Goal: Task Accomplishment & Management: Use online tool/utility

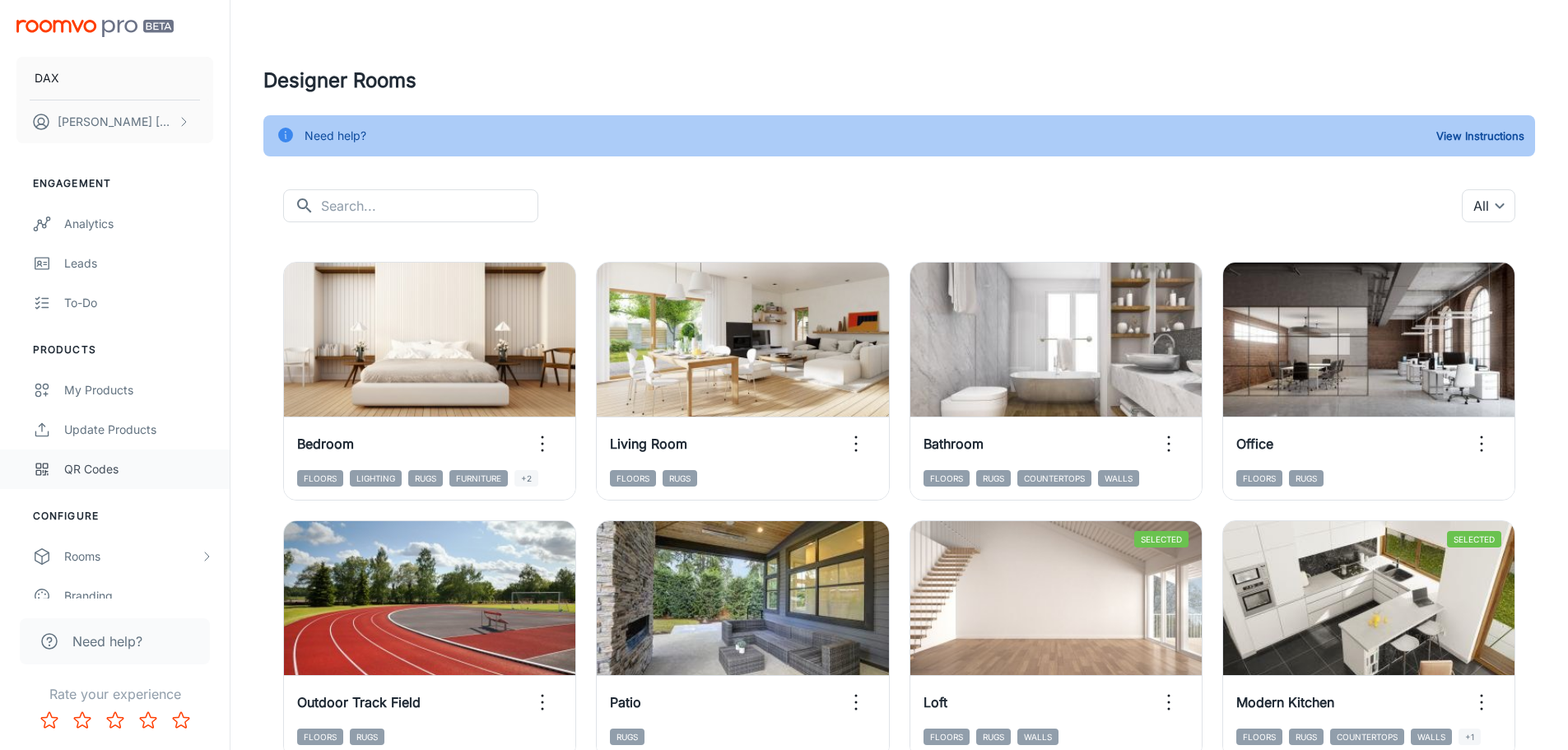
click at [101, 473] on div "QR Codes" at bounding box center [138, 469] width 149 height 18
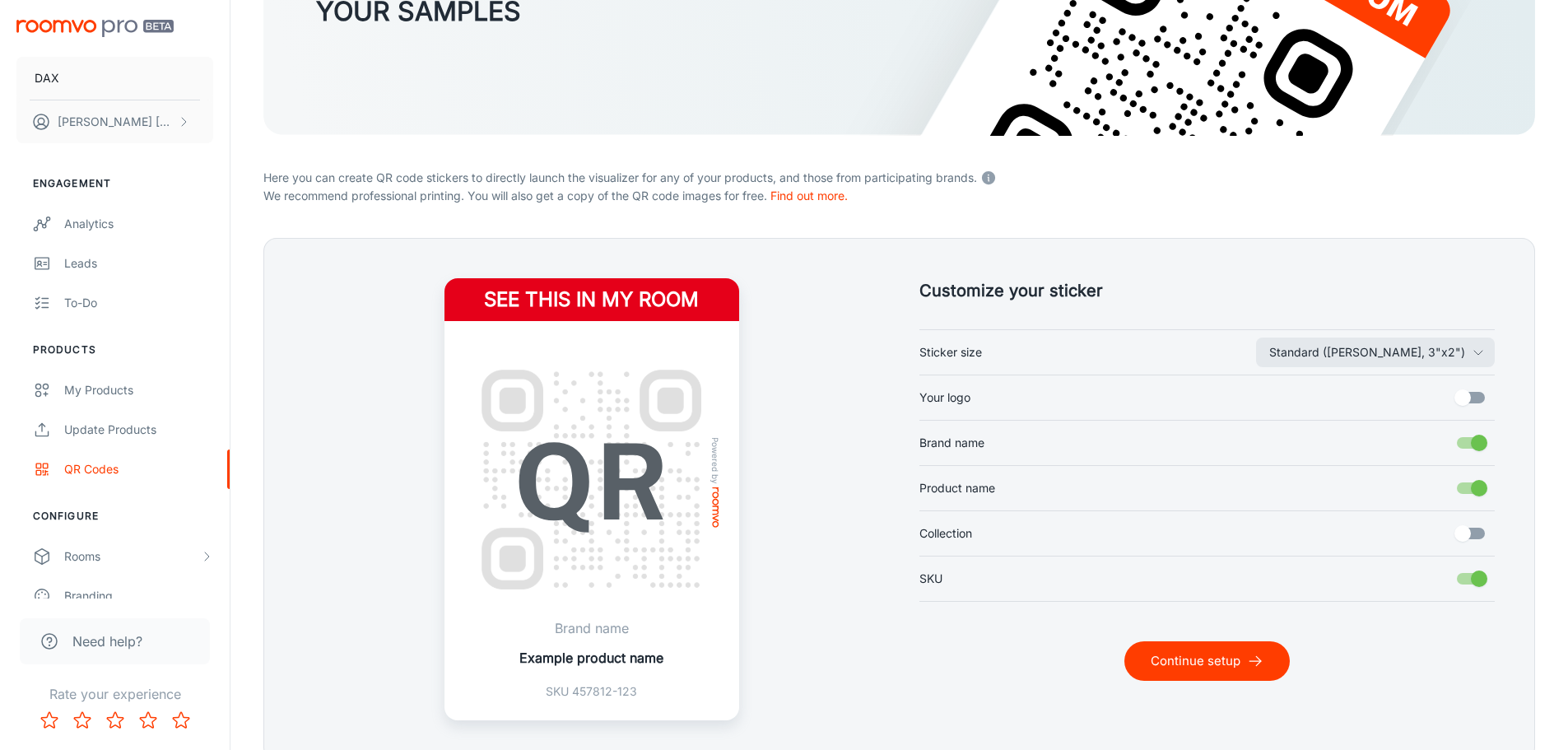
scroll to position [259, 0]
click at [1473, 442] on input "Brand name" at bounding box center [1479, 442] width 94 height 31
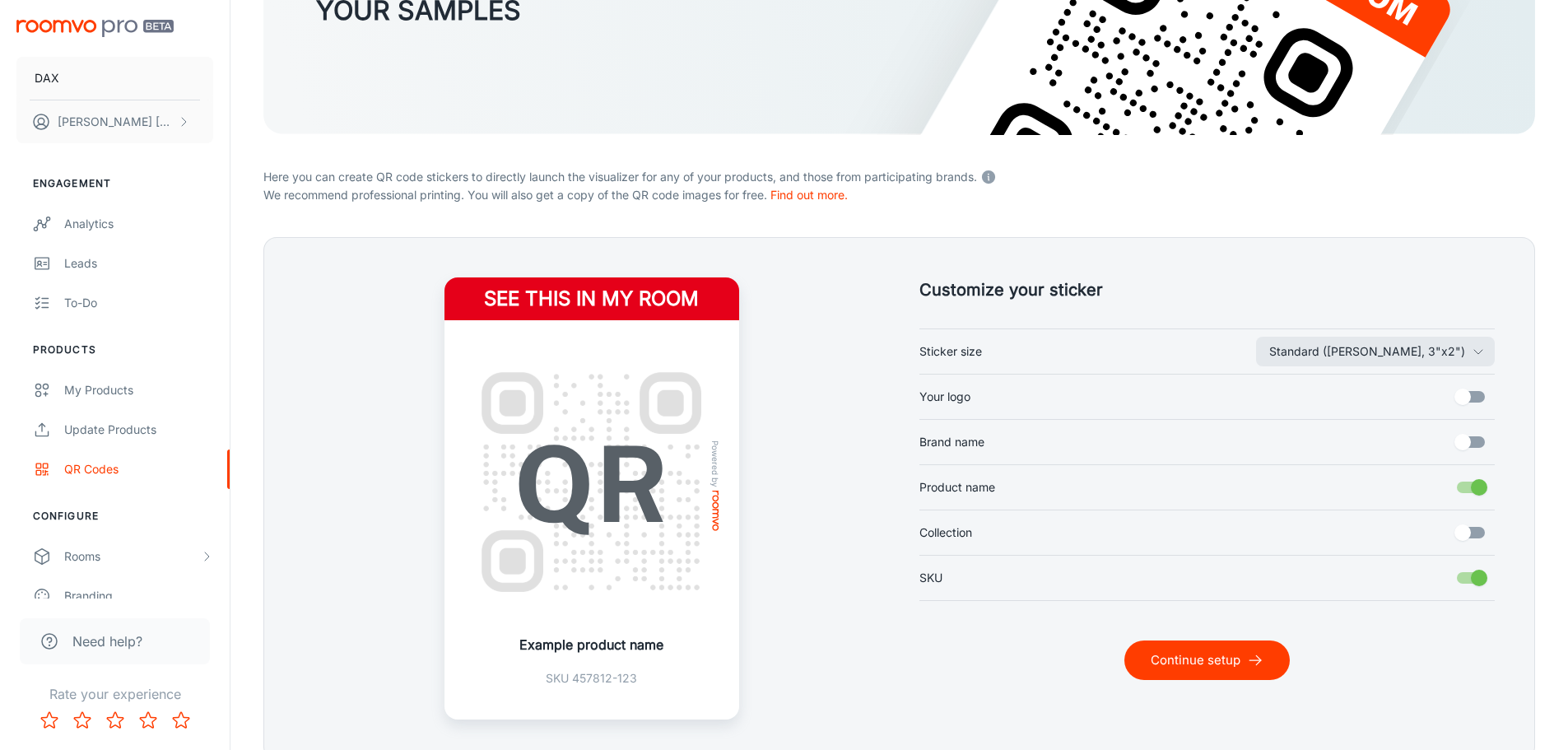
click at [1473, 442] on input "Brand name" at bounding box center [1463, 442] width 94 height 31
checkbox input "true"
click at [1478, 491] on input "Product name" at bounding box center [1479, 487] width 94 height 31
click at [1478, 491] on input "Product name" at bounding box center [1463, 487] width 94 height 31
checkbox input "true"
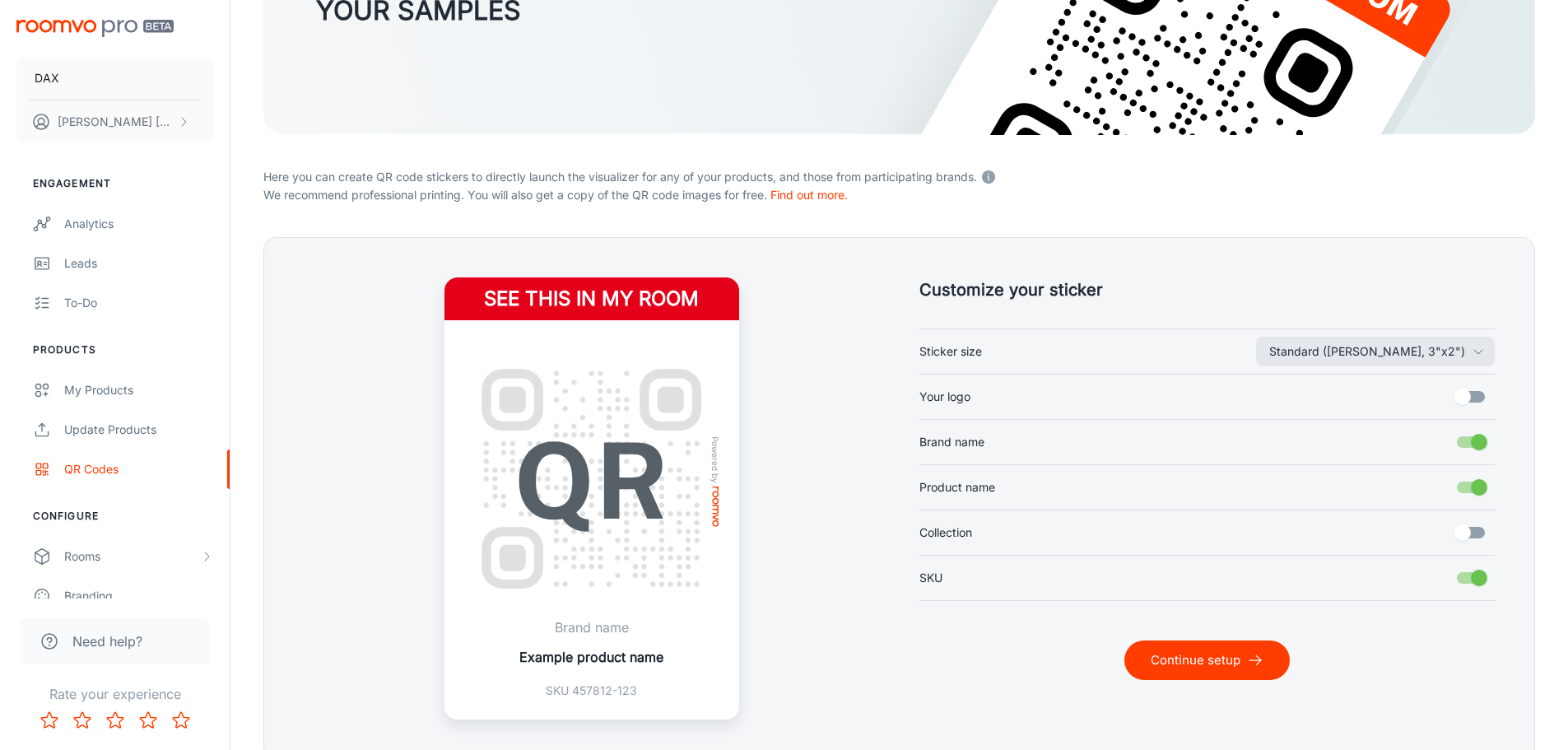
click at [1472, 536] on input "Collection" at bounding box center [1463, 533] width 94 height 31
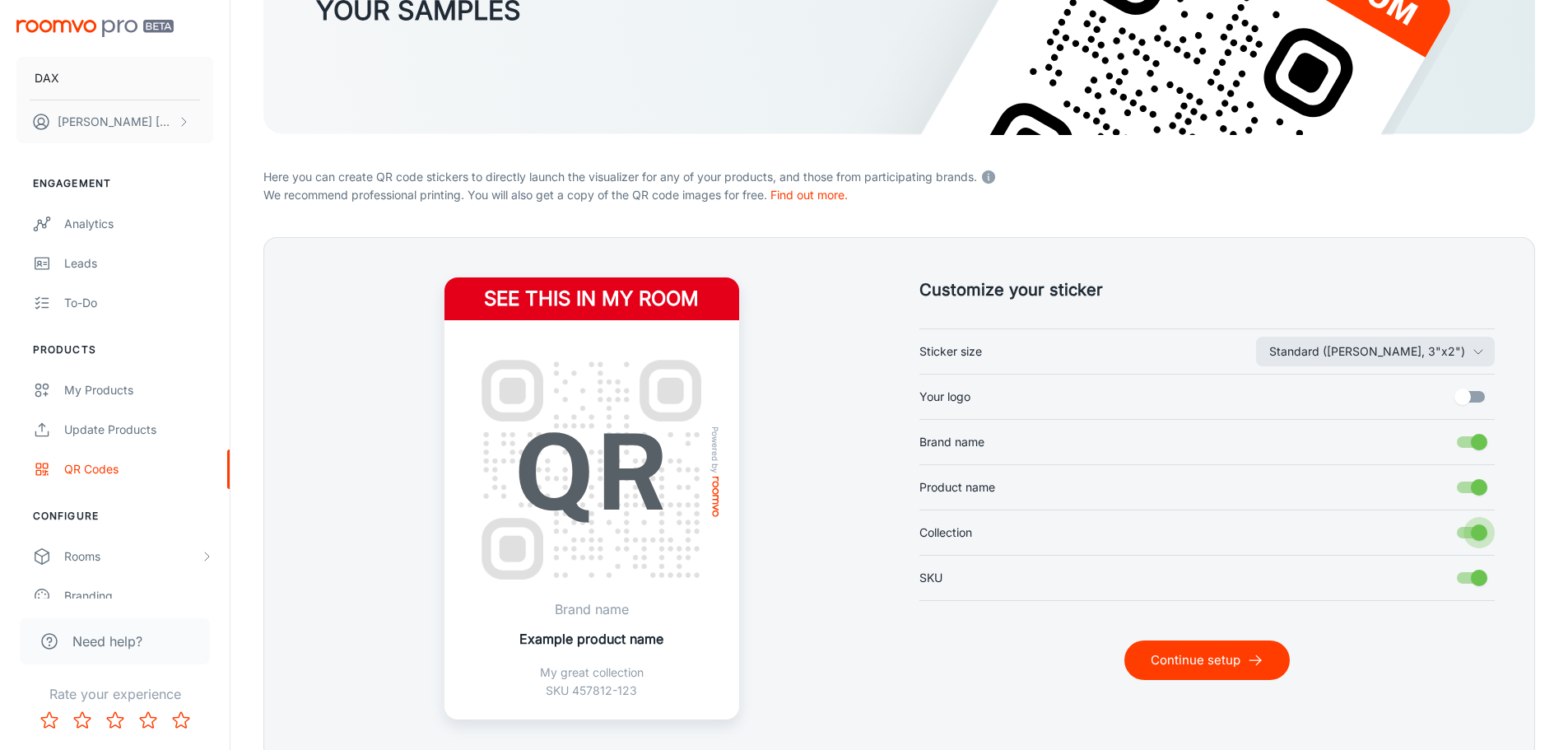
click at [1475, 540] on input "Collection" at bounding box center [1479, 533] width 94 height 31
checkbox input "false"
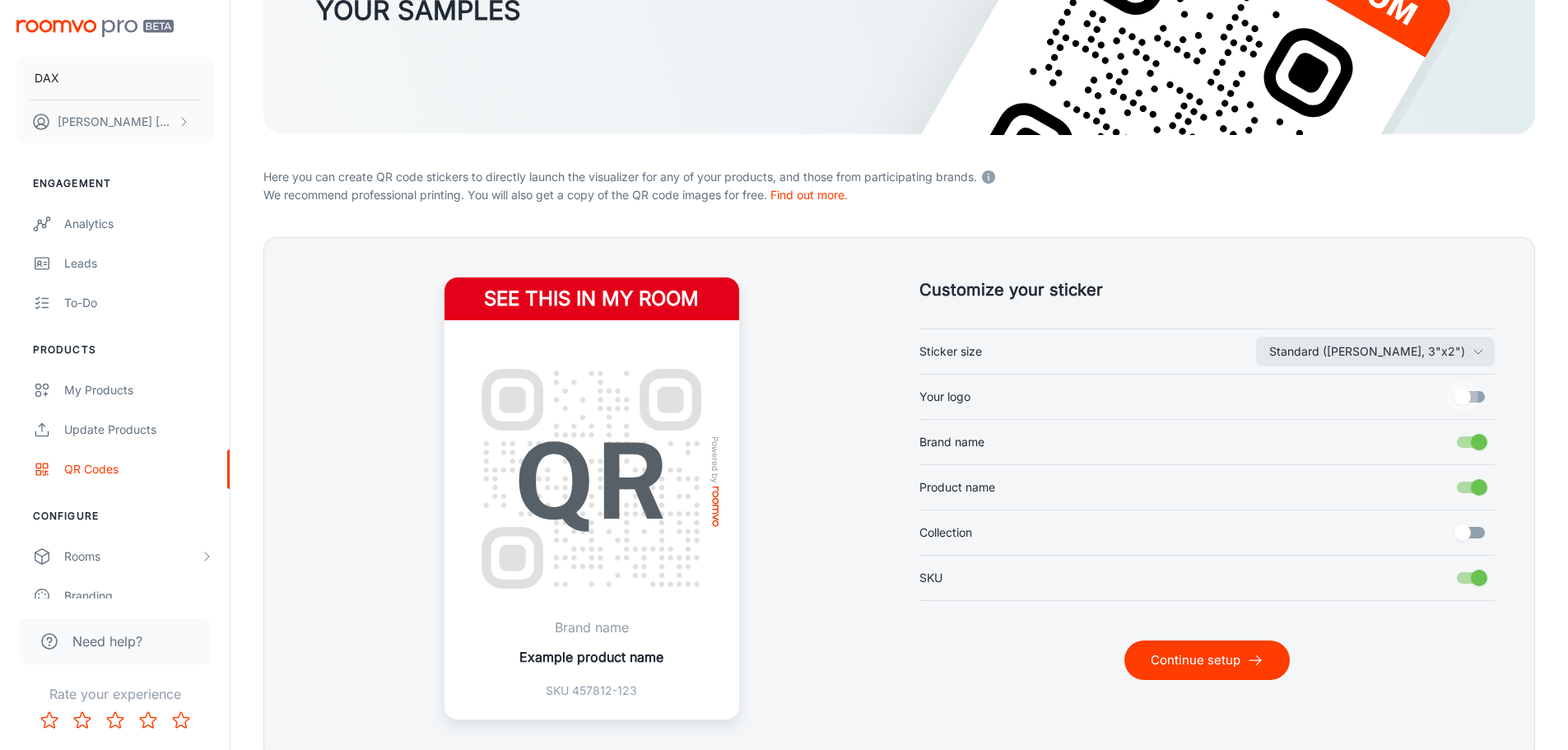
click at [1472, 397] on input "Your logo" at bounding box center [1463, 397] width 94 height 31
checkbox input "true"
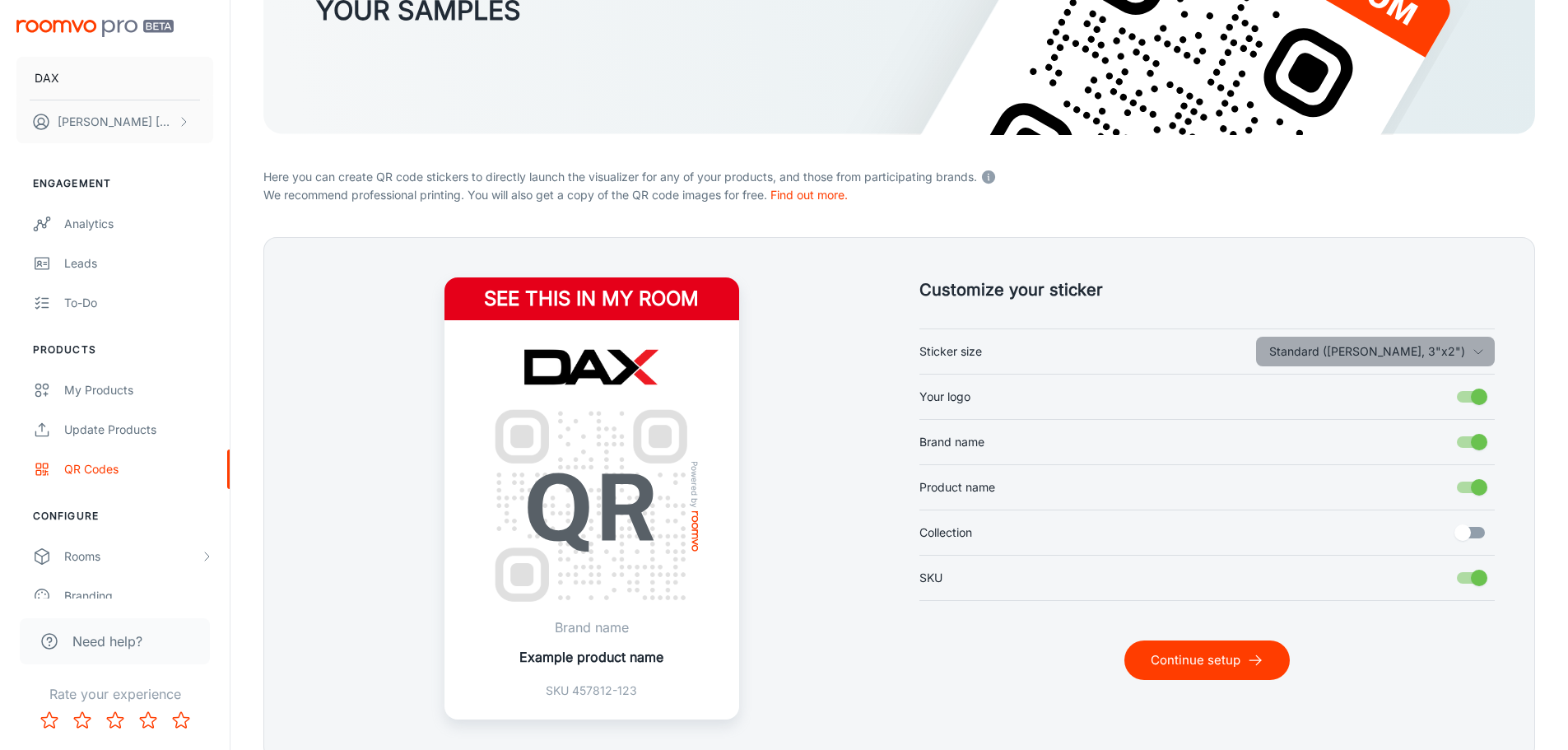
click at [1463, 361] on button "Standard ([PERSON_NAME], 3"x2")" at bounding box center [1376, 352] width 239 height 30
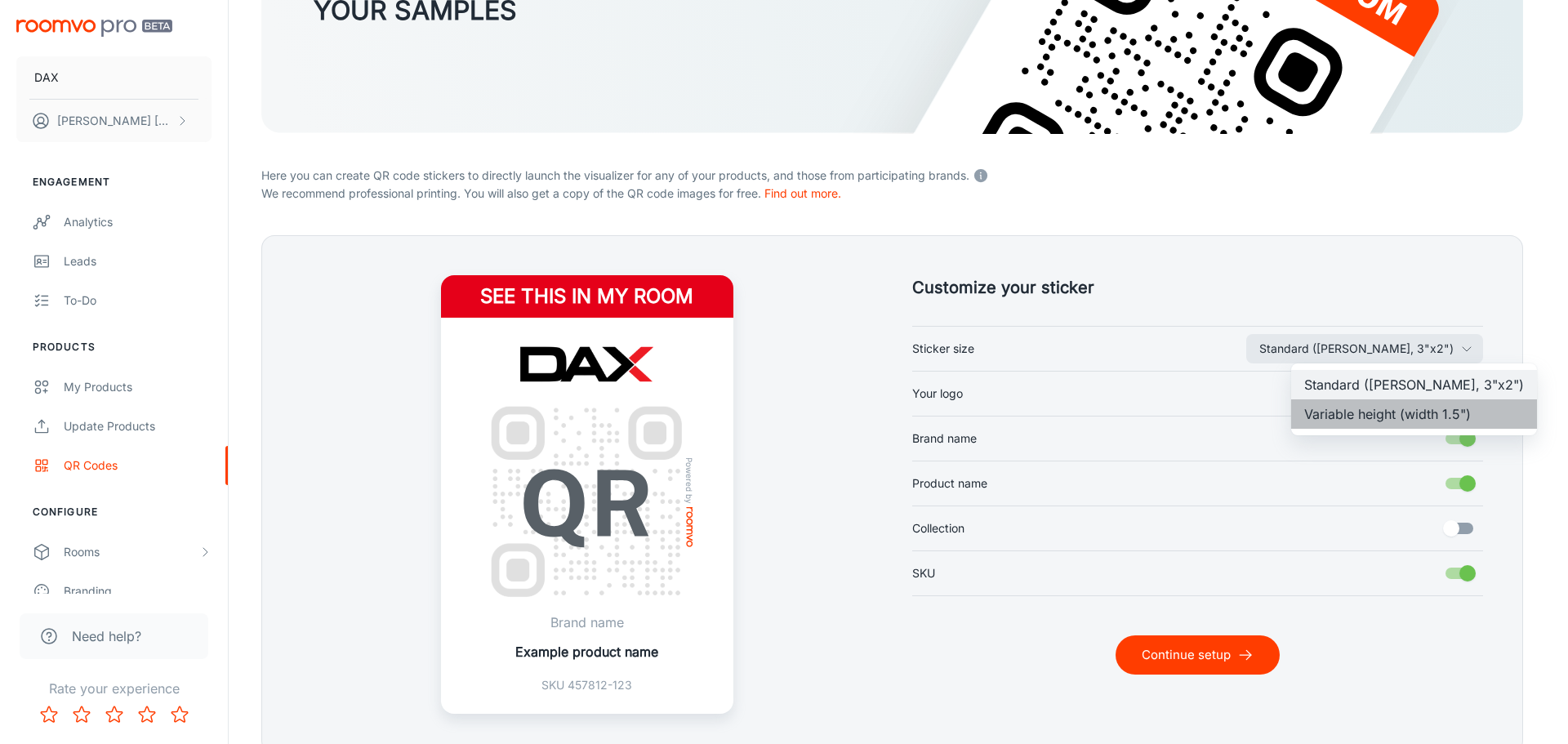
click at [1438, 419] on li "Variable height (width 1.5")" at bounding box center [1414, 414] width 246 height 29
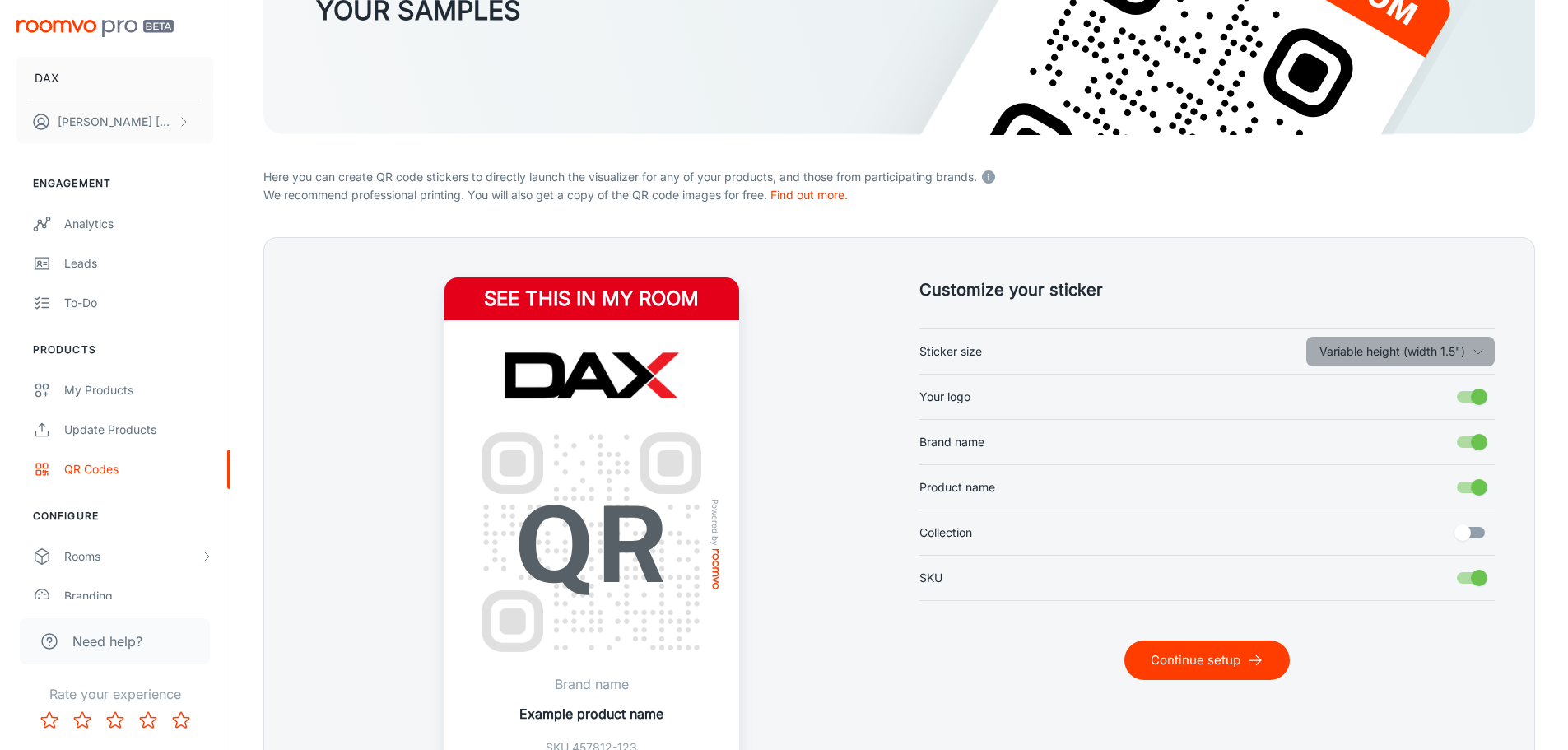
click at [1437, 340] on button "Variable height (width 1.5")" at bounding box center [1400, 352] width 189 height 30
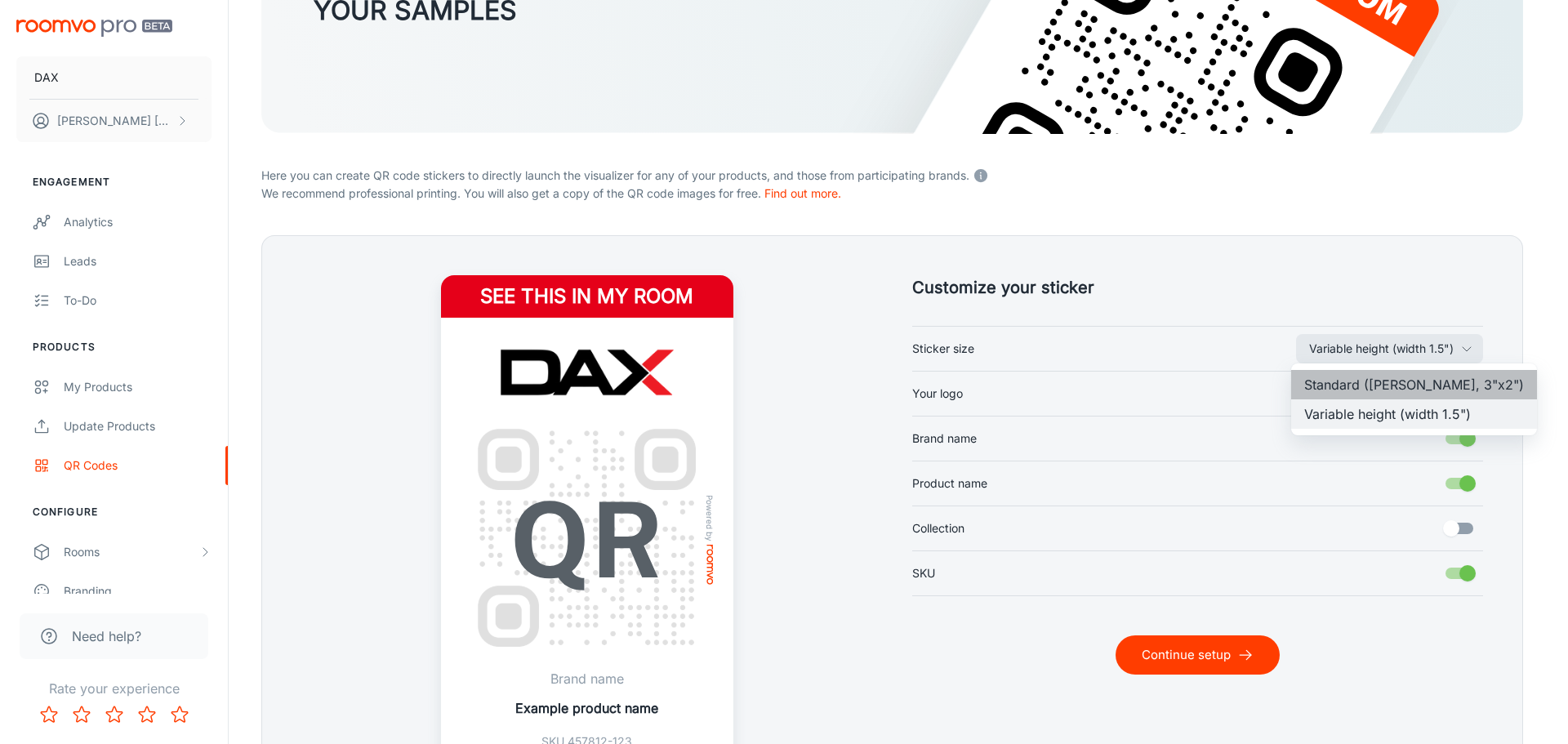
click at [1415, 394] on li "Standard ([PERSON_NAME], 3"x2")" at bounding box center [1414, 385] width 246 height 29
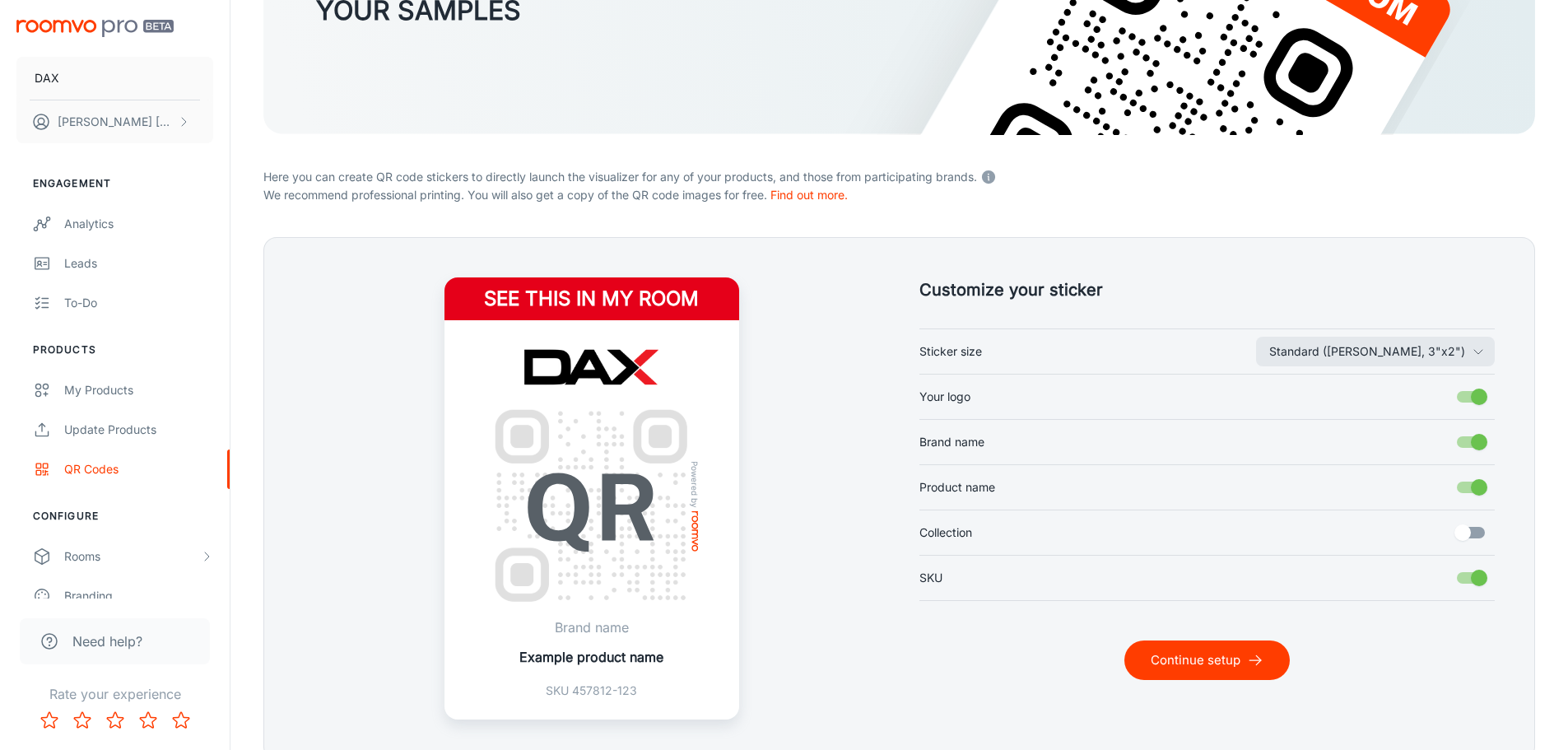
scroll to position [335, 0]
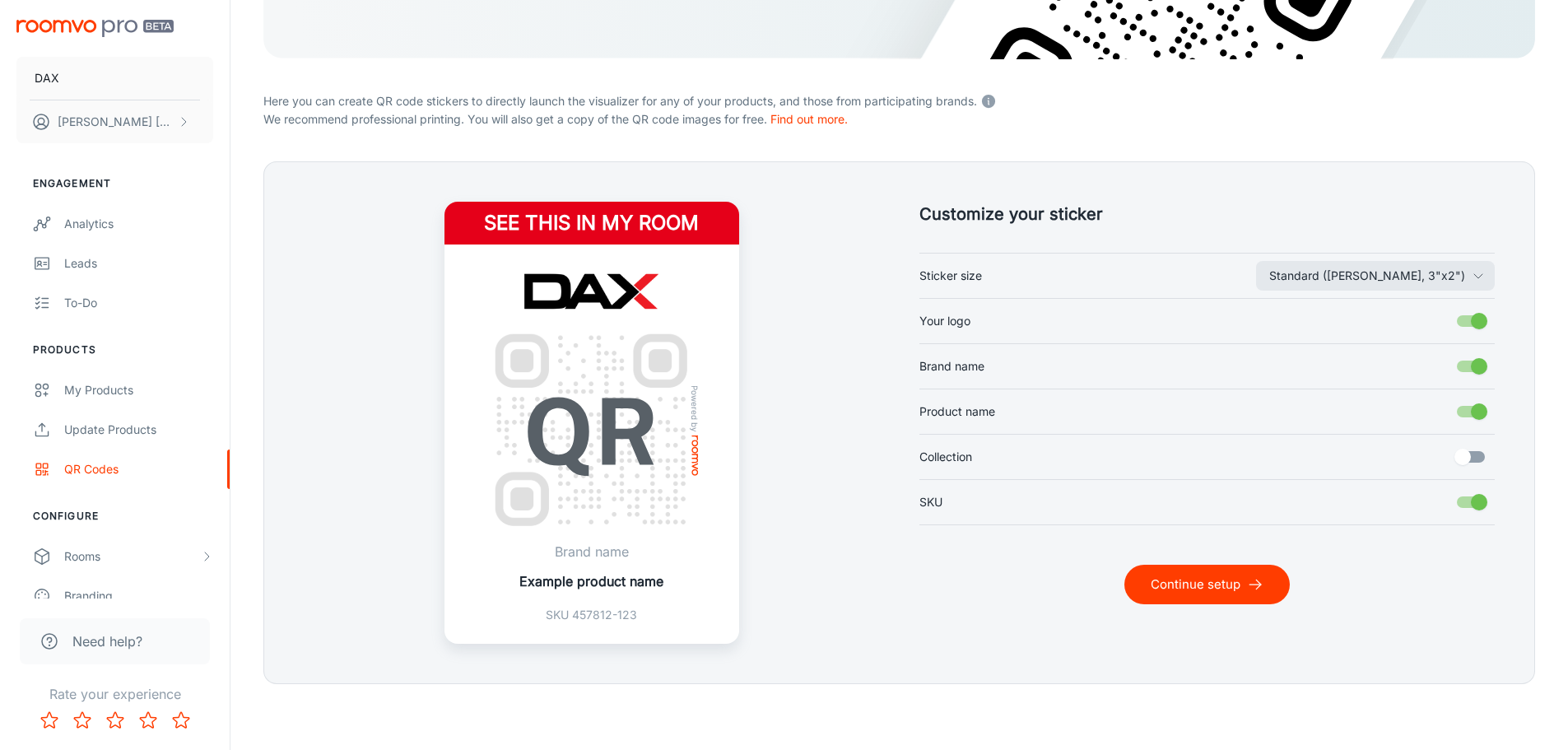
click at [1483, 467] on input "Collection" at bounding box center [1463, 457] width 94 height 31
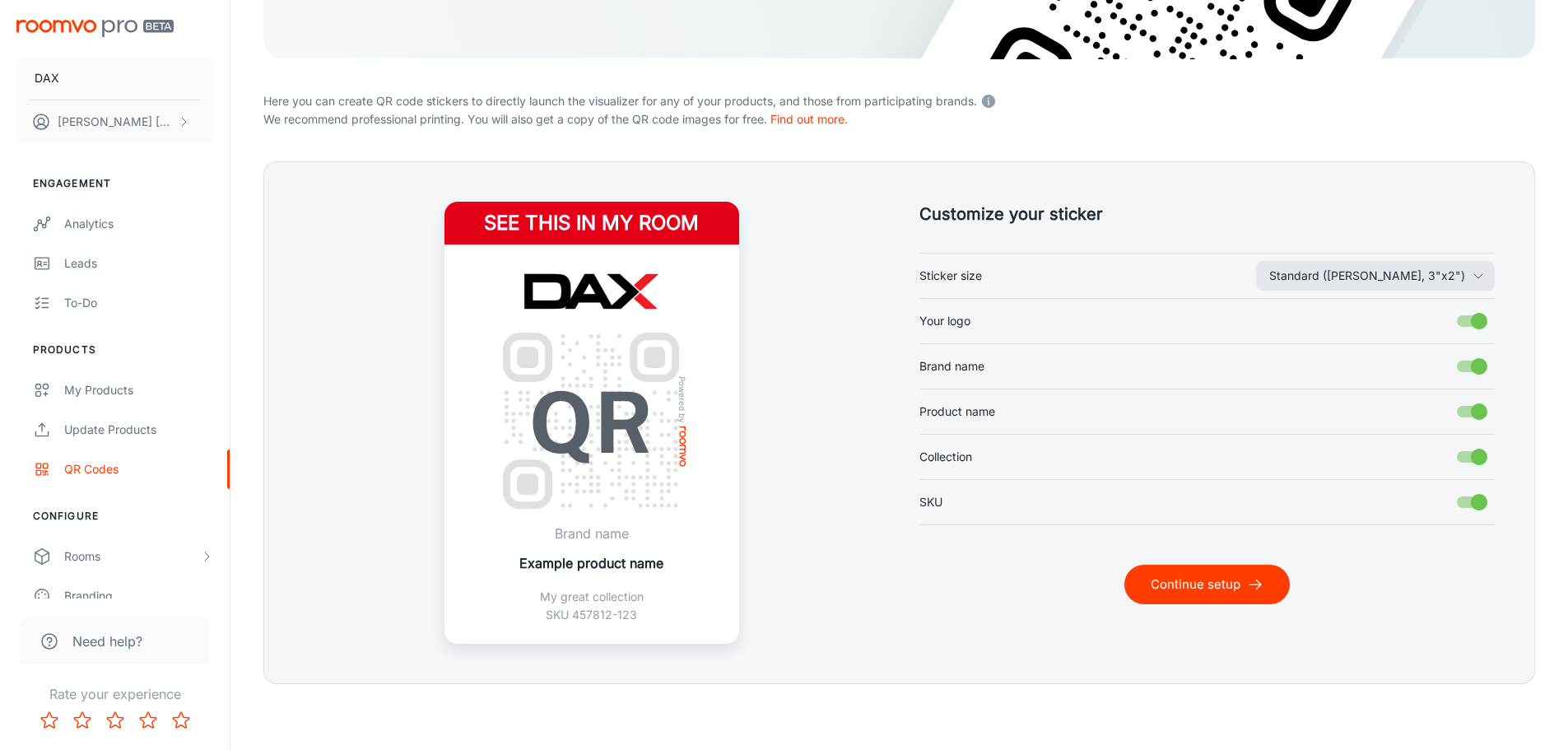
click at [1483, 467] on input "Collection" at bounding box center [1479, 457] width 94 height 31
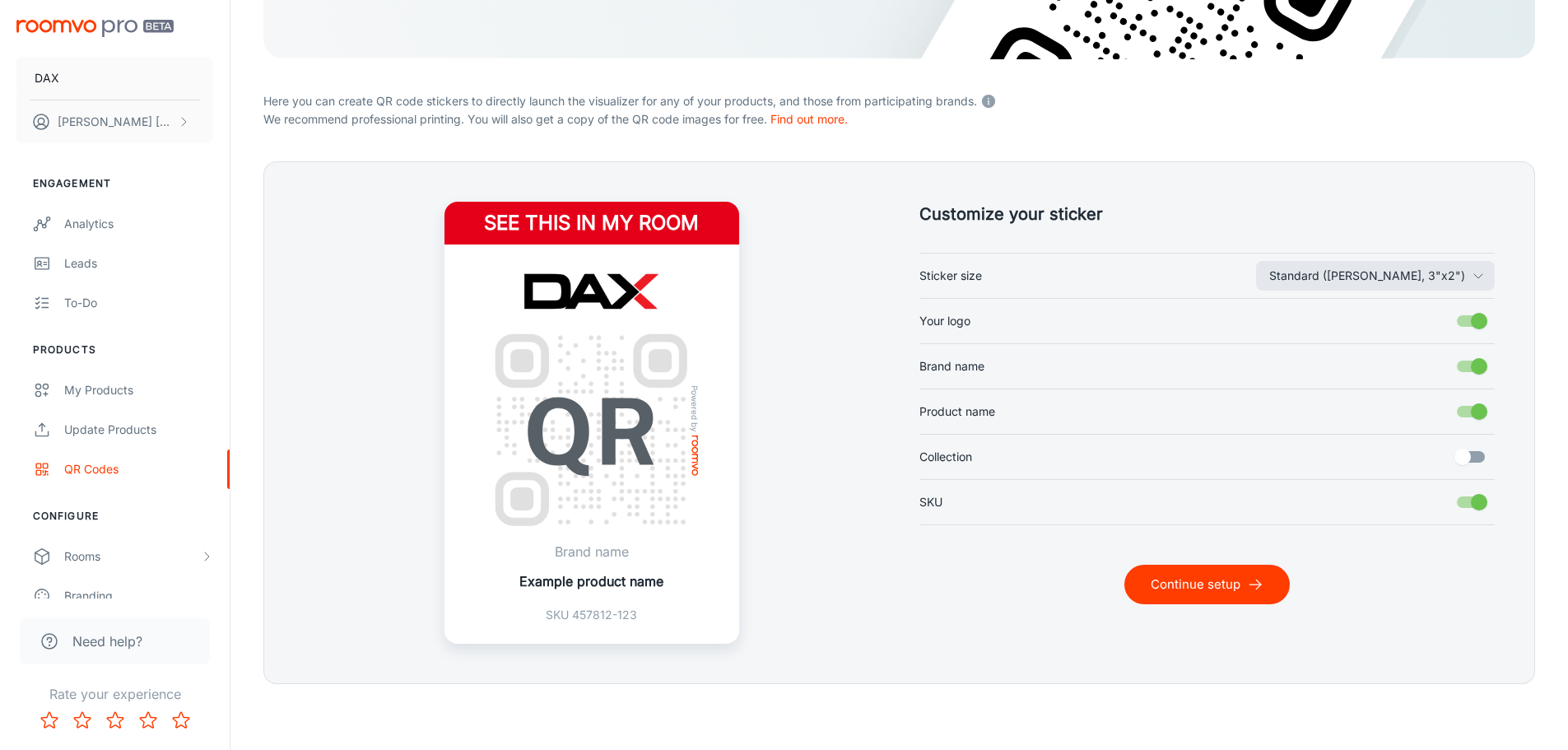
click at [1483, 464] on input "Collection" at bounding box center [1463, 457] width 94 height 31
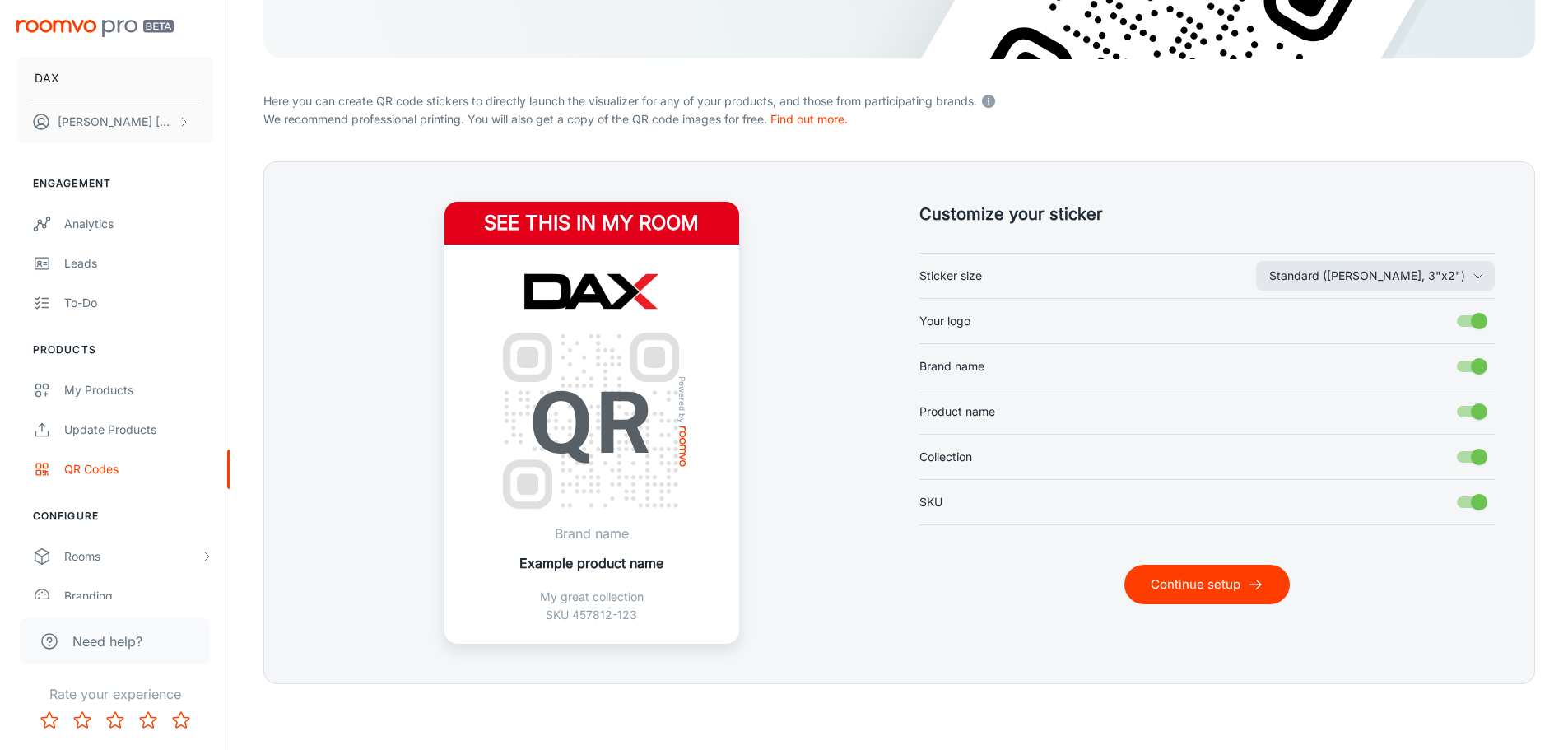
click at [1483, 464] on input "Collection" at bounding box center [1479, 457] width 94 height 31
checkbox input "false"
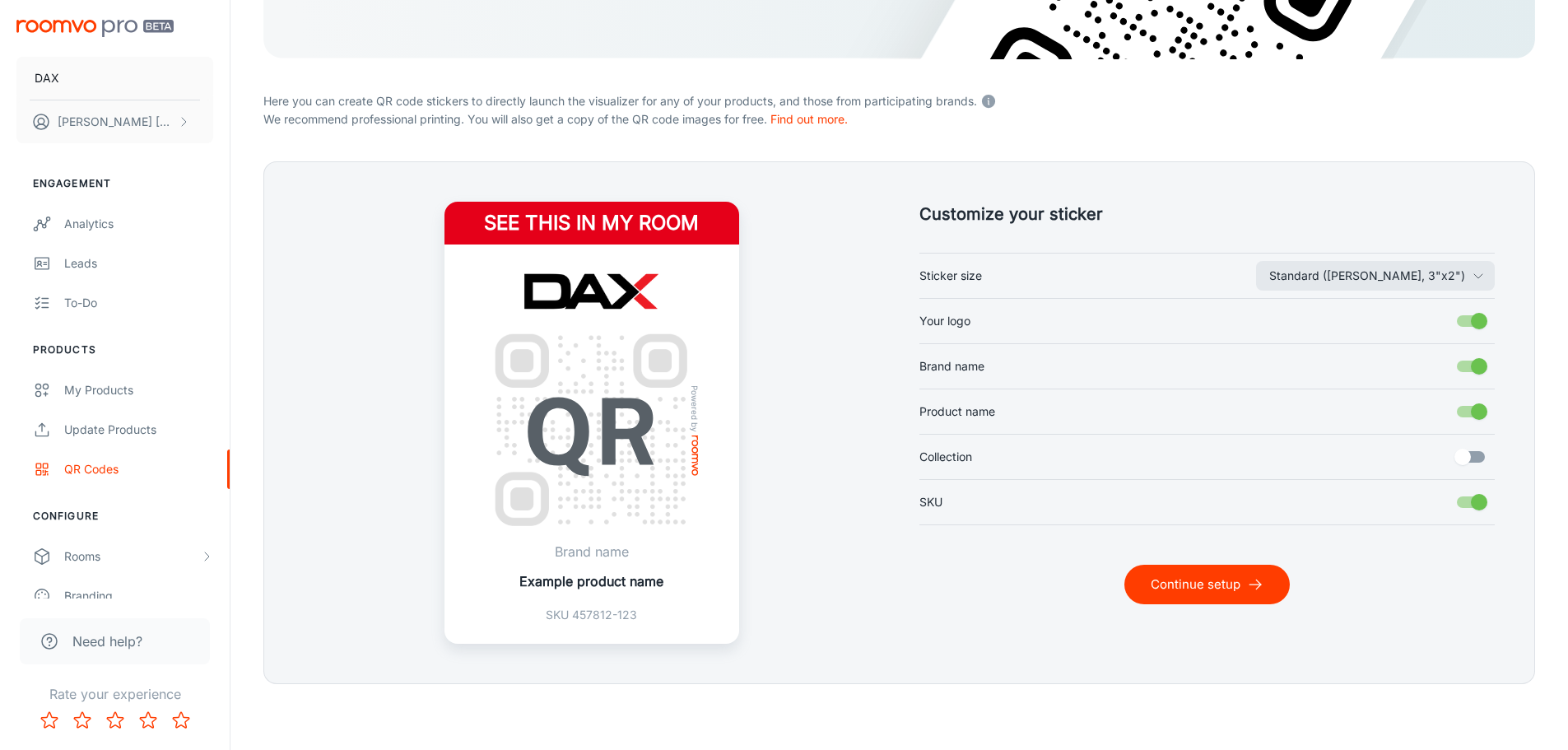
click at [1465, 420] on input "Product name" at bounding box center [1479, 412] width 94 height 31
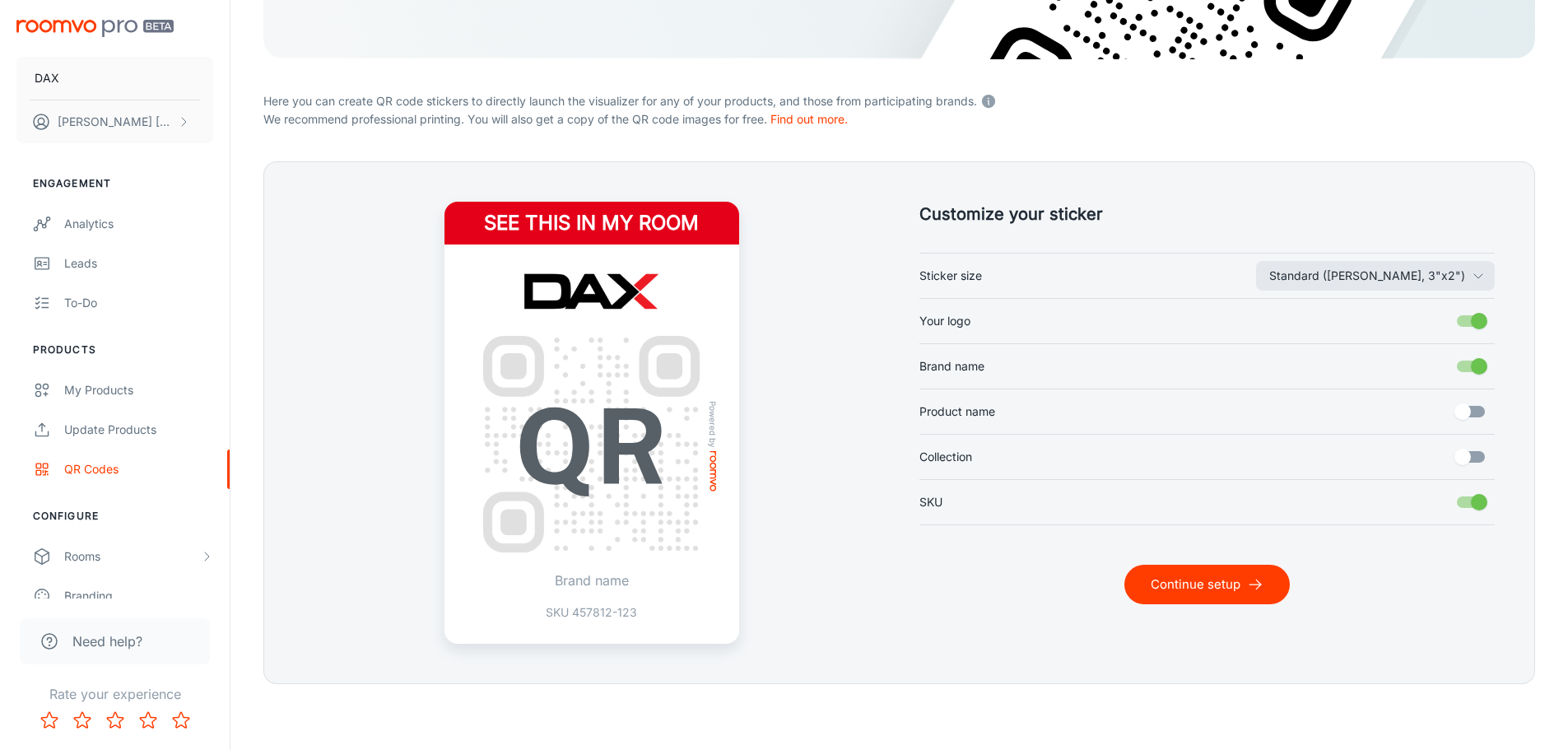
click at [1472, 404] on input "Product name" at bounding box center [1463, 412] width 94 height 31
checkbox input "true"
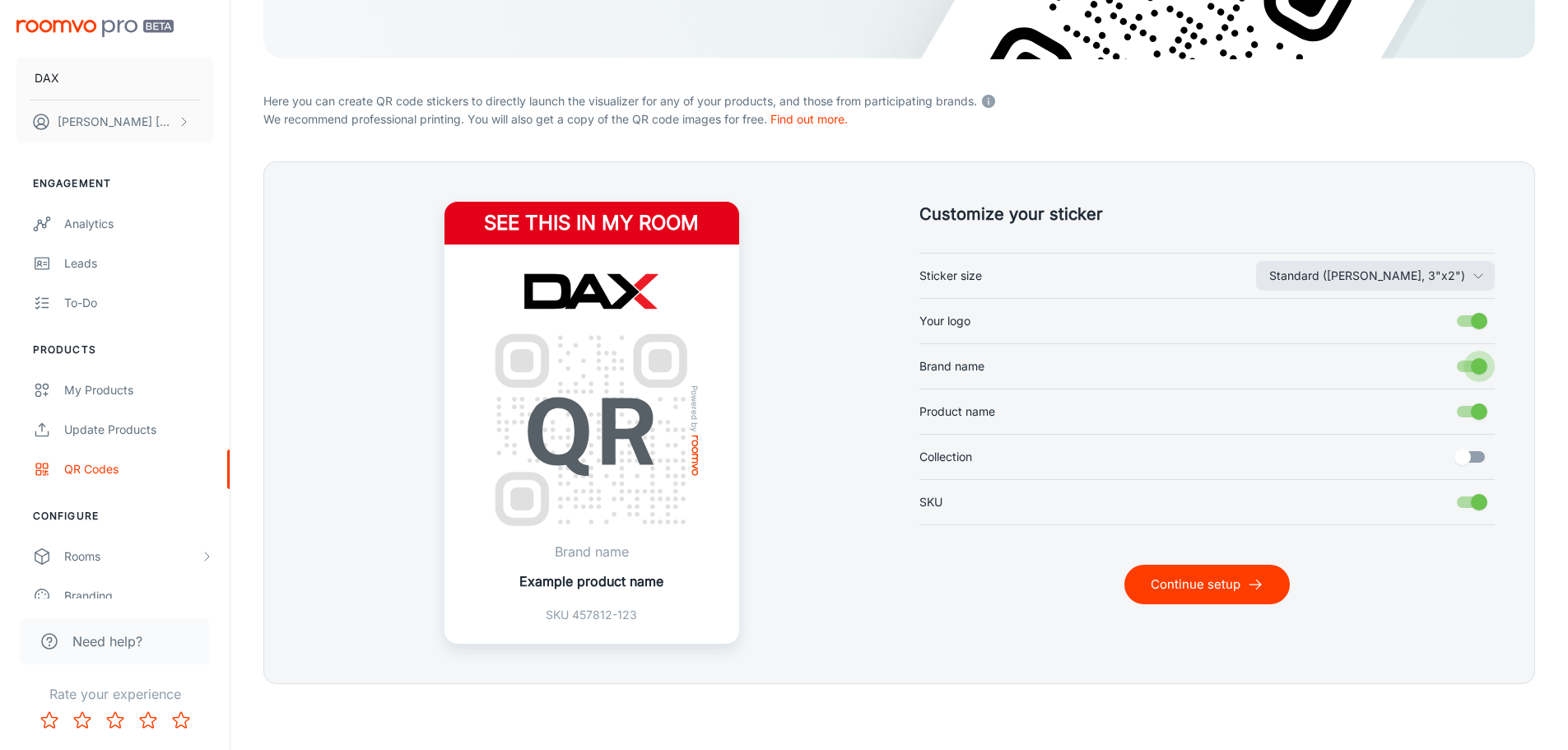
click at [1472, 366] on input "Brand name" at bounding box center [1479, 366] width 94 height 31
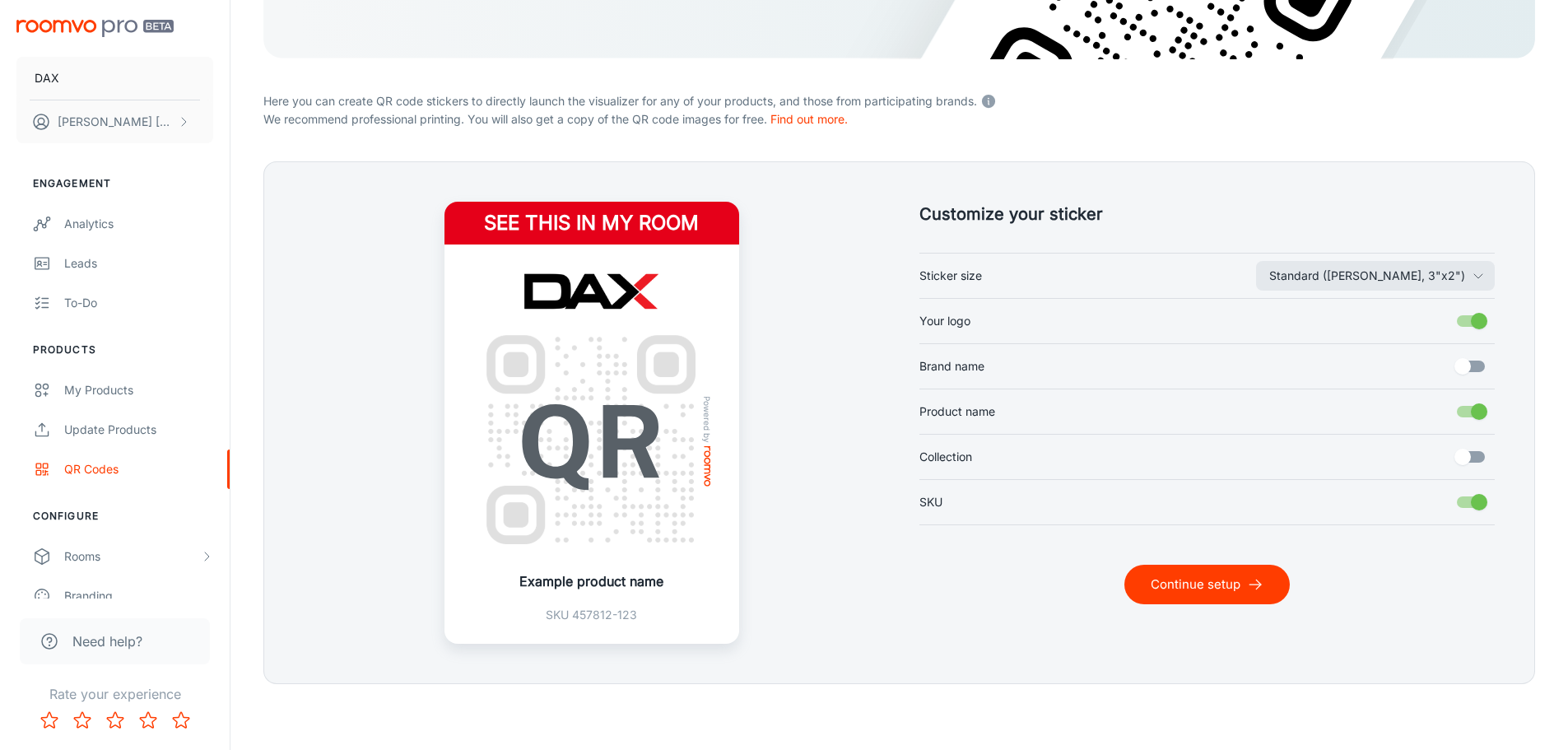
click at [1472, 366] on input "Brand name" at bounding box center [1463, 366] width 94 height 31
checkbox input "true"
click at [1479, 334] on input "Your logo" at bounding box center [1479, 321] width 94 height 31
checkbox input "false"
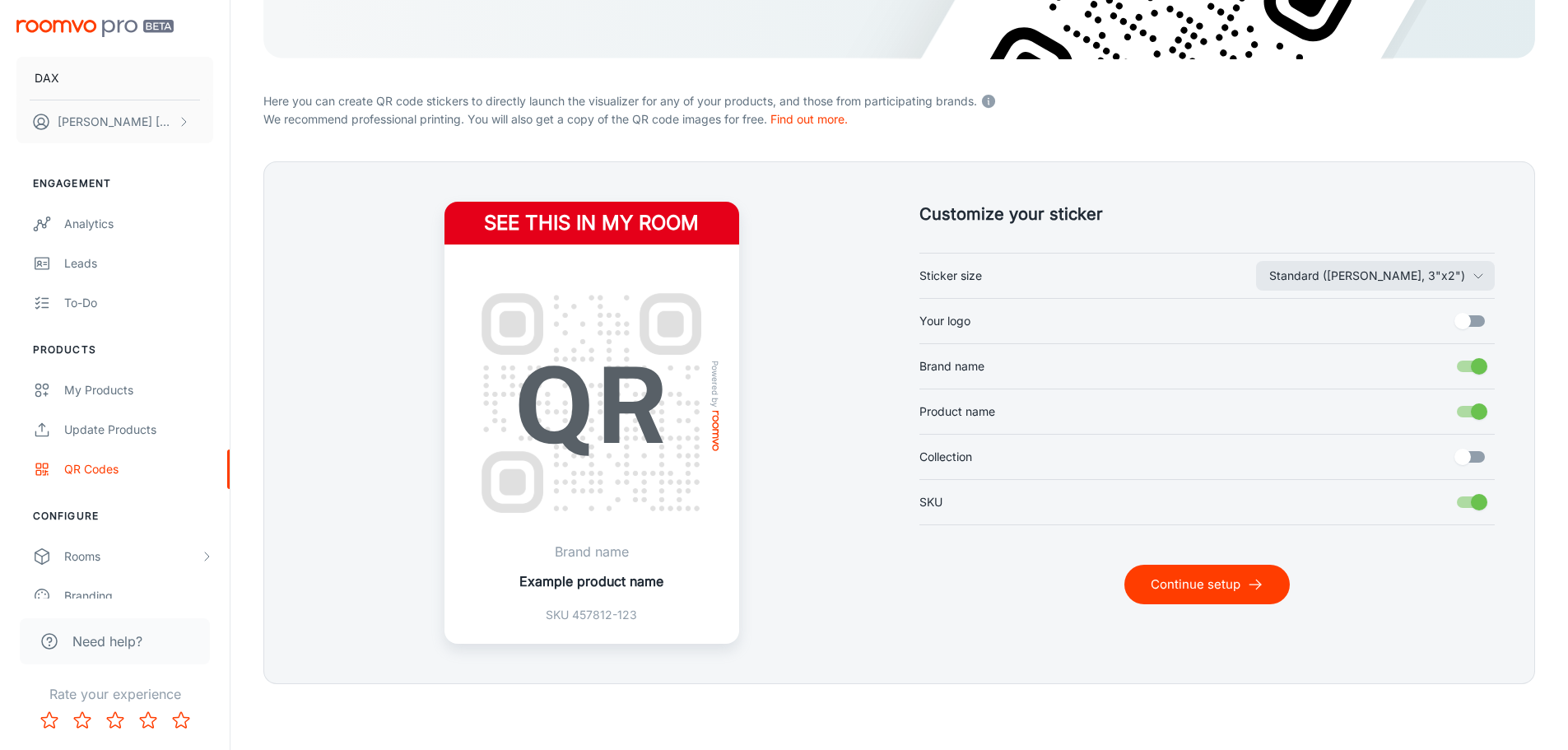
click at [670, 362] on img at bounding box center [592, 403] width 255 height 255
click at [91, 393] on div "My Products" at bounding box center [138, 390] width 149 height 18
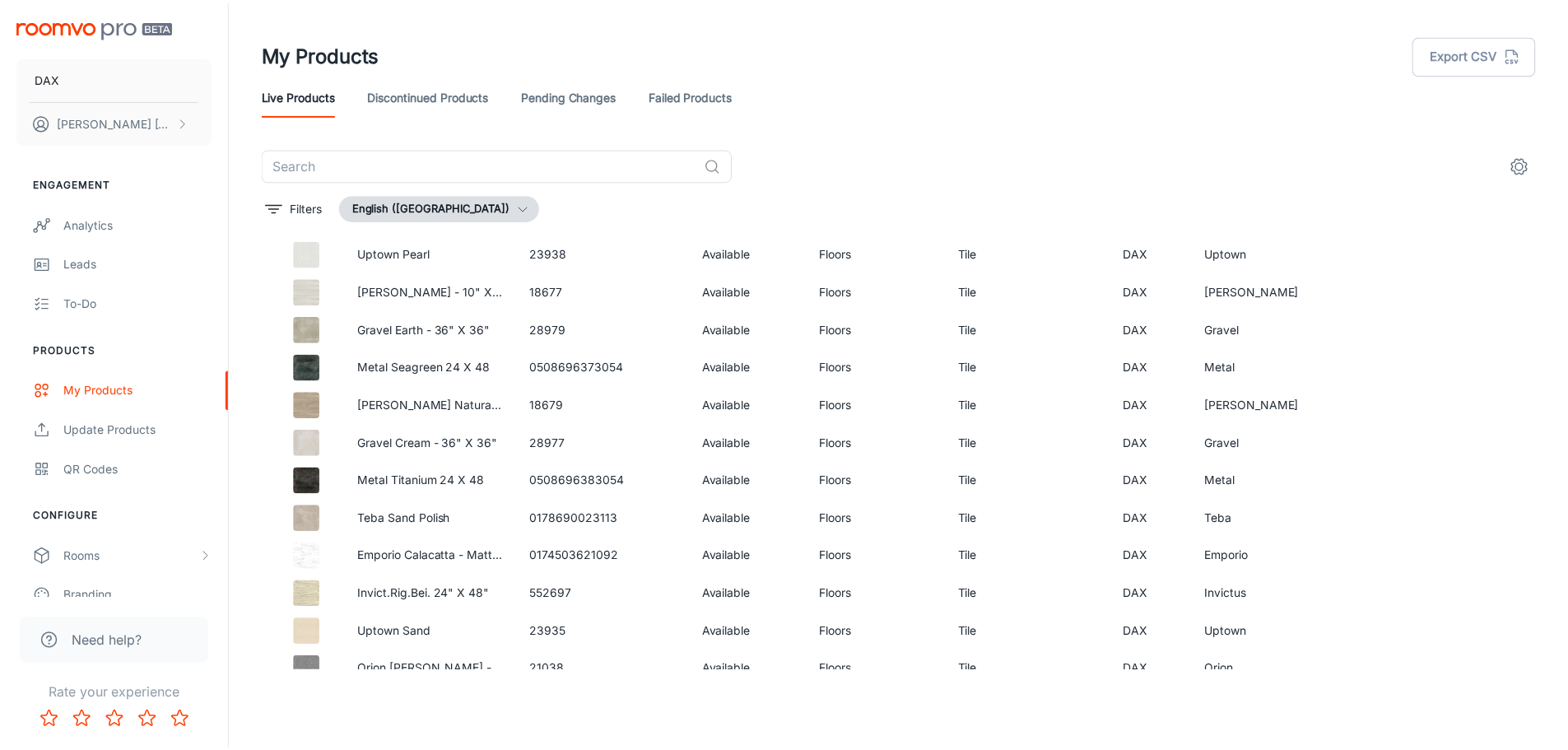
scroll to position [1002, 0]
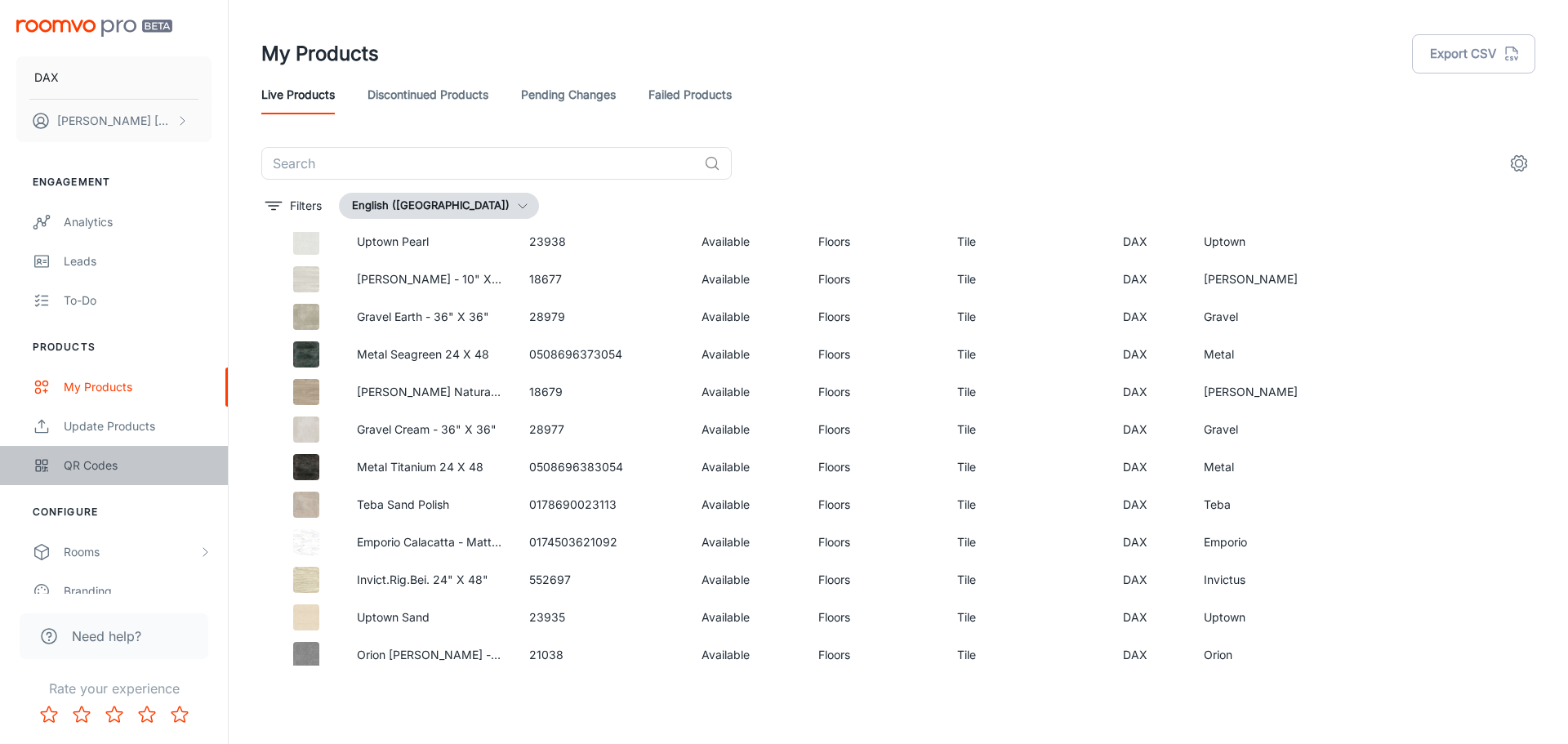
click at [125, 461] on div "QR Codes" at bounding box center [137, 466] width 148 height 18
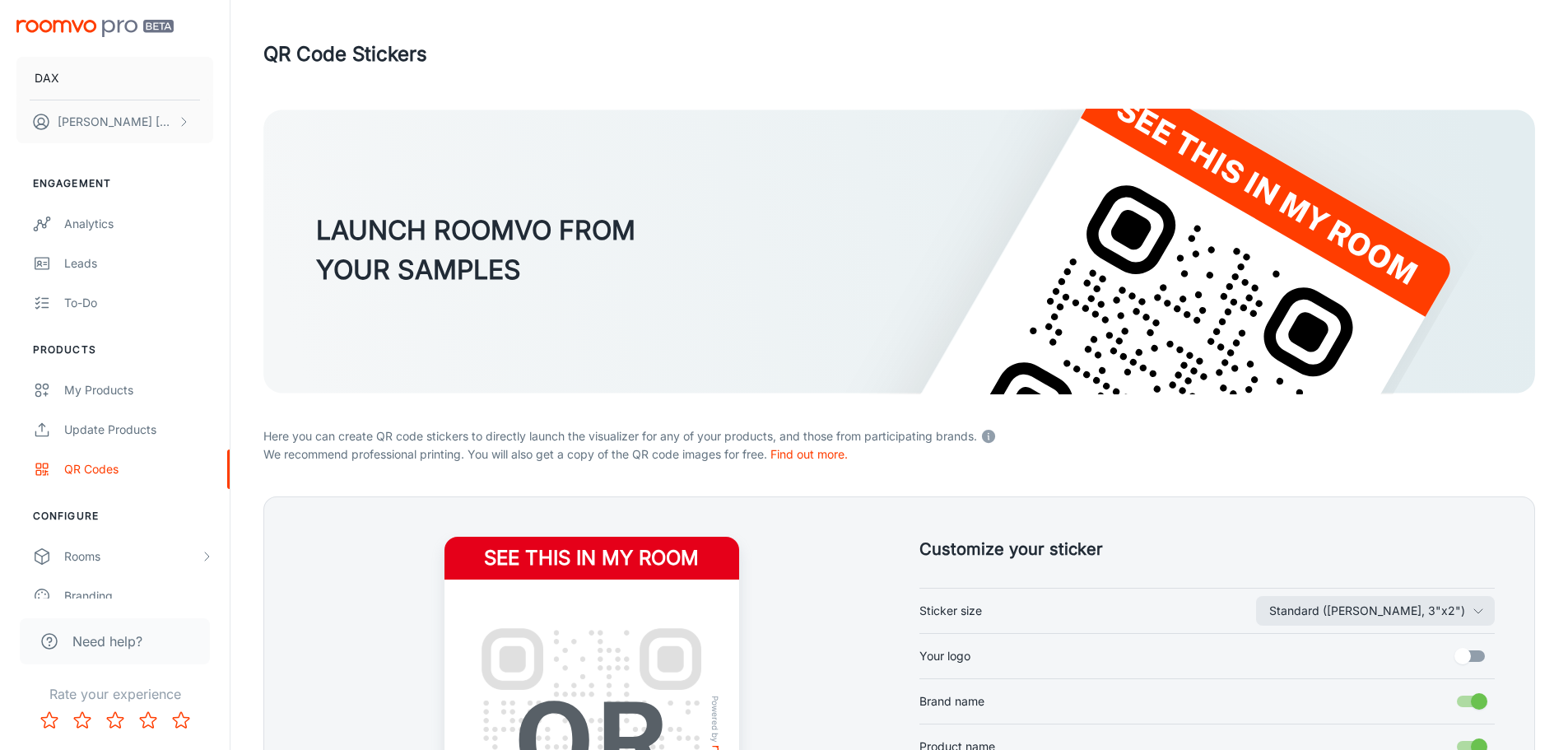
scroll to position [311, 0]
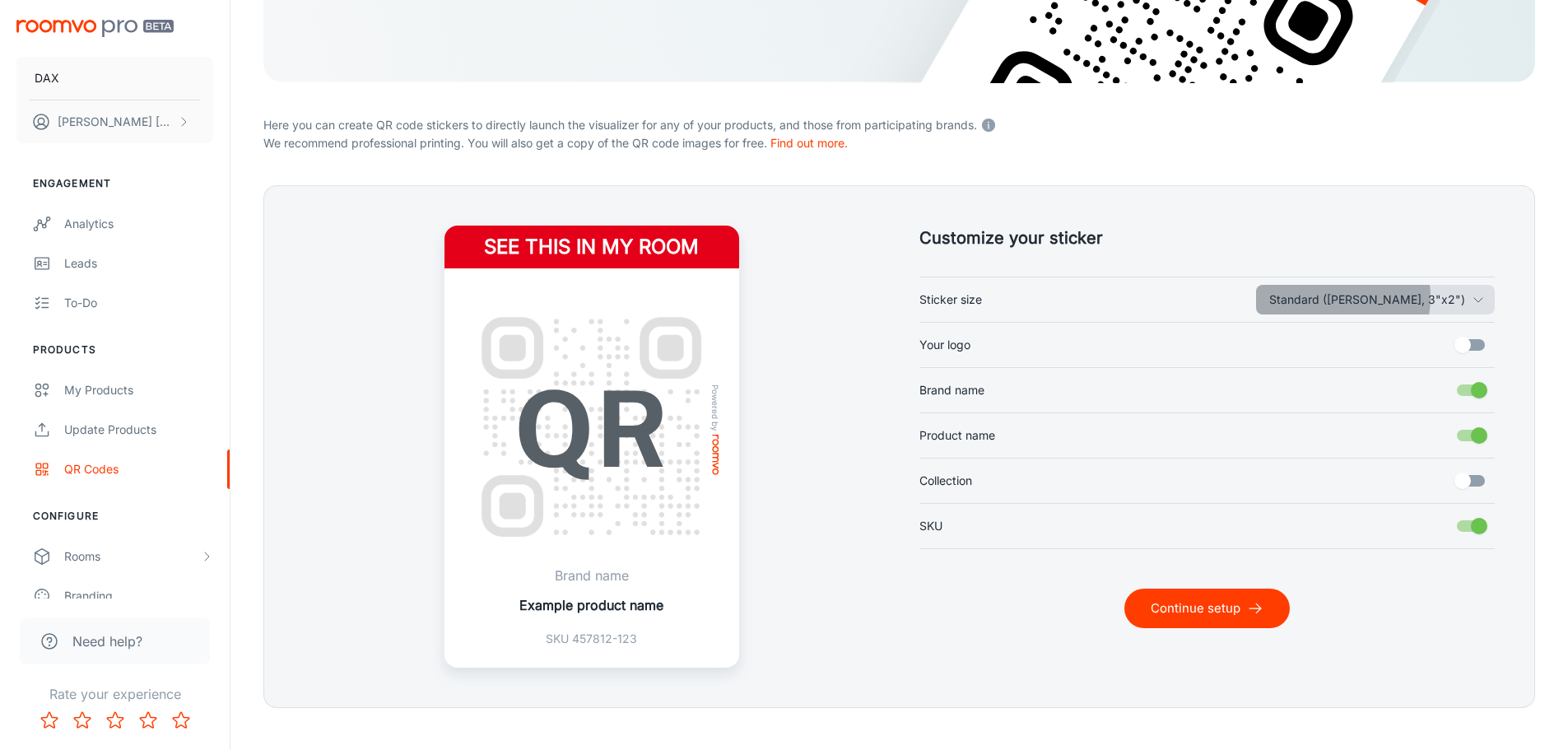
click at [1396, 297] on button "Standard ([PERSON_NAME], 3"x2")" at bounding box center [1376, 300] width 239 height 30
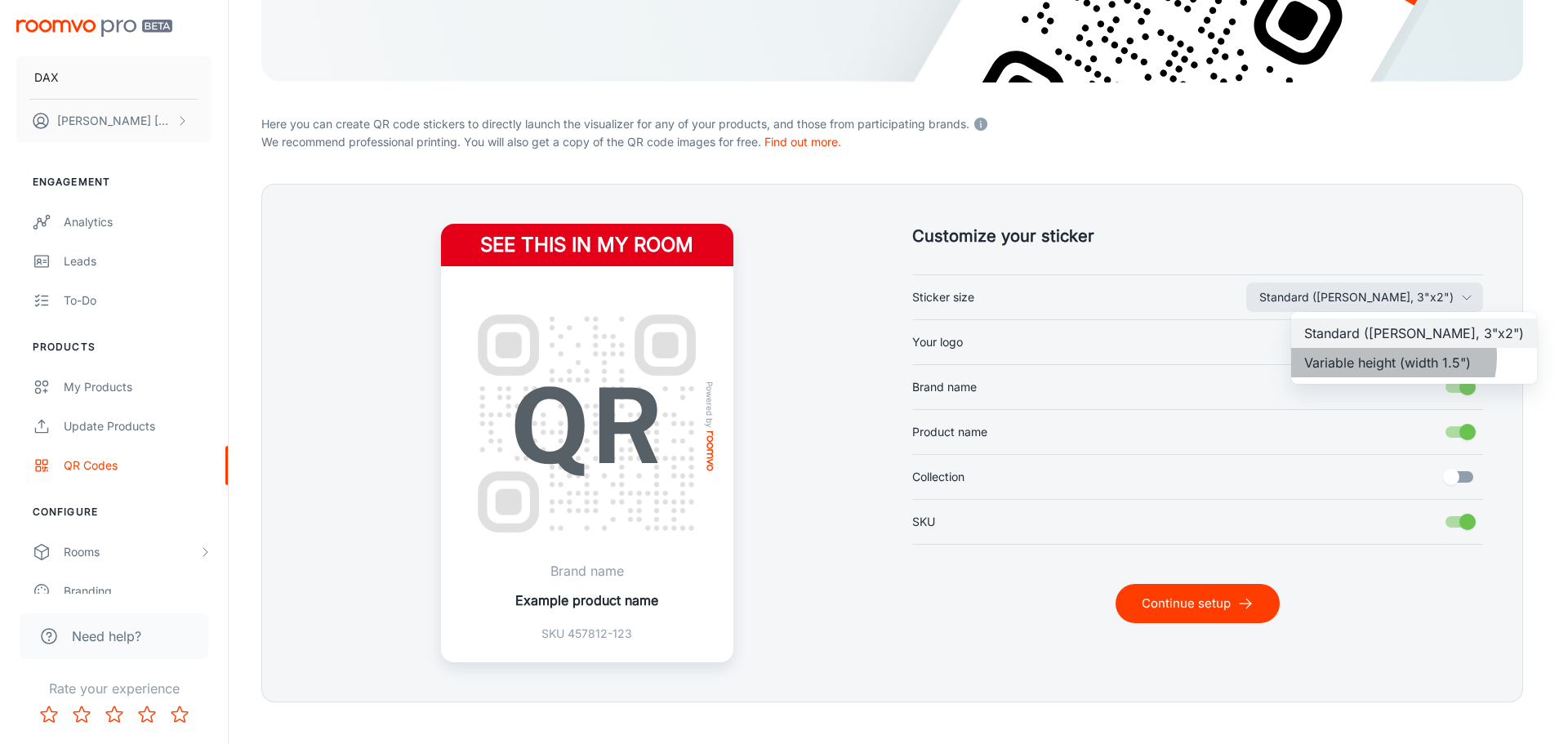
click at [1392, 357] on li "Variable height (width 1.5")" at bounding box center [1414, 363] width 246 height 29
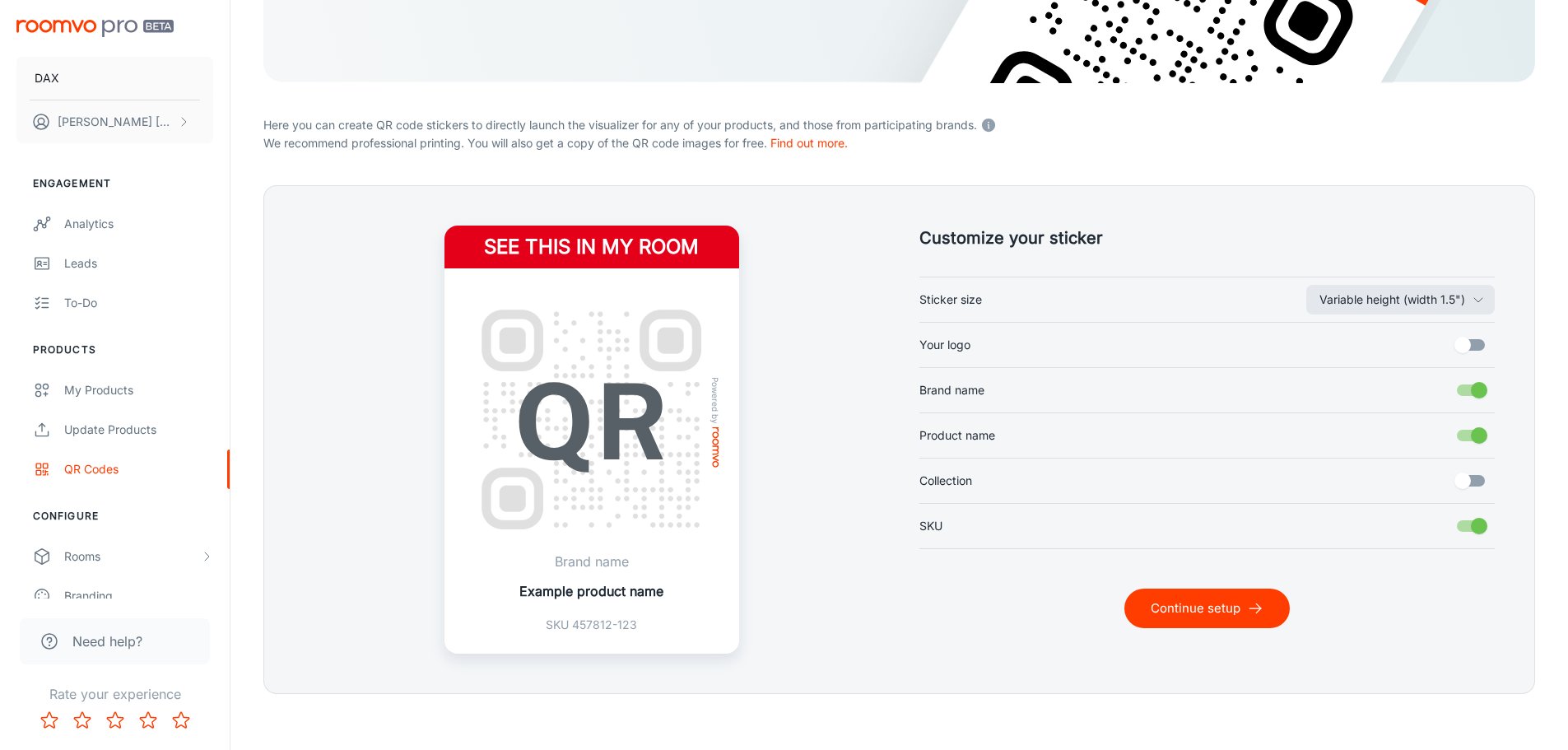
click at [542, 413] on img at bounding box center [592, 420] width 255 height 255
click at [1200, 621] on button "Continue setup" at bounding box center [1207, 608] width 166 height 40
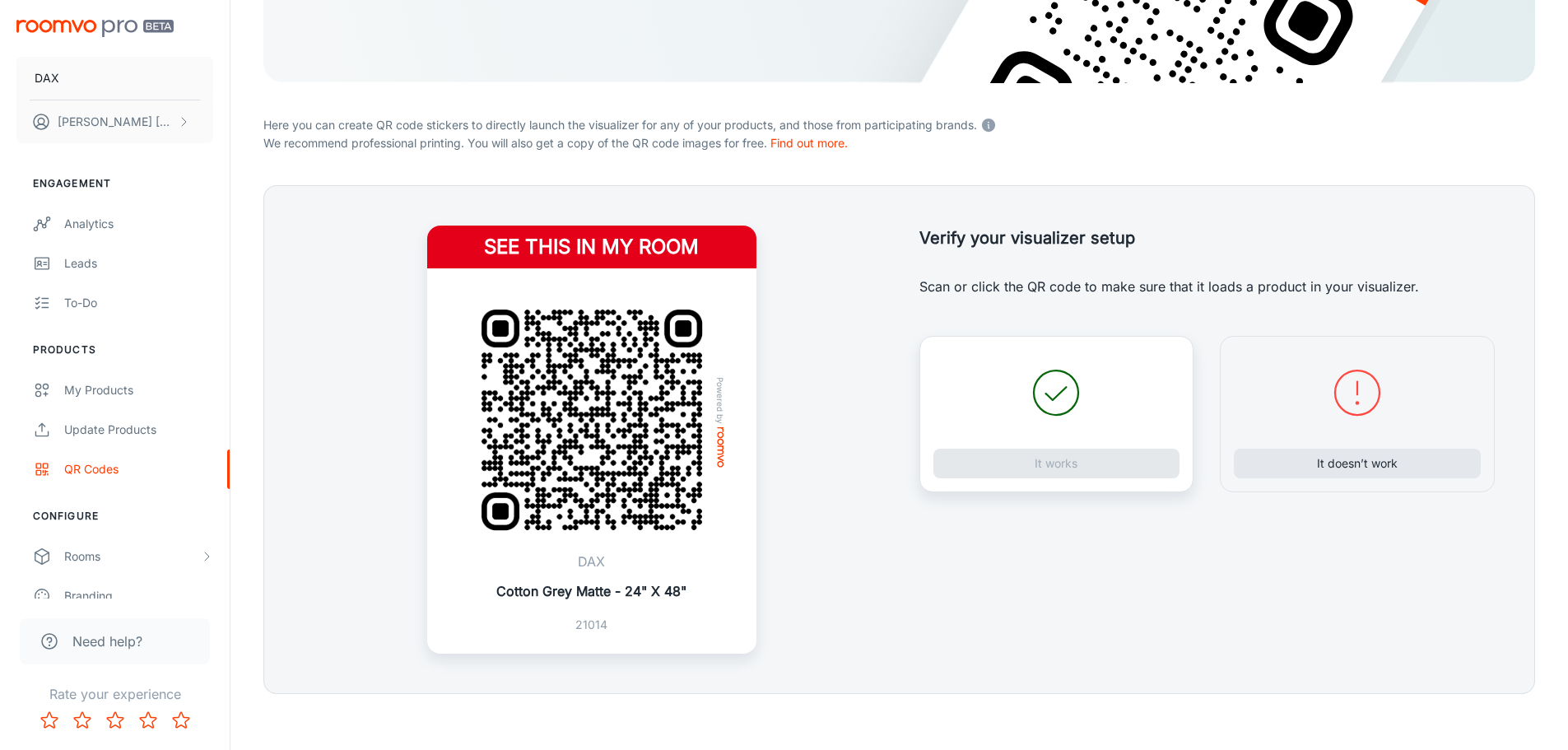
scroll to position [321, 0]
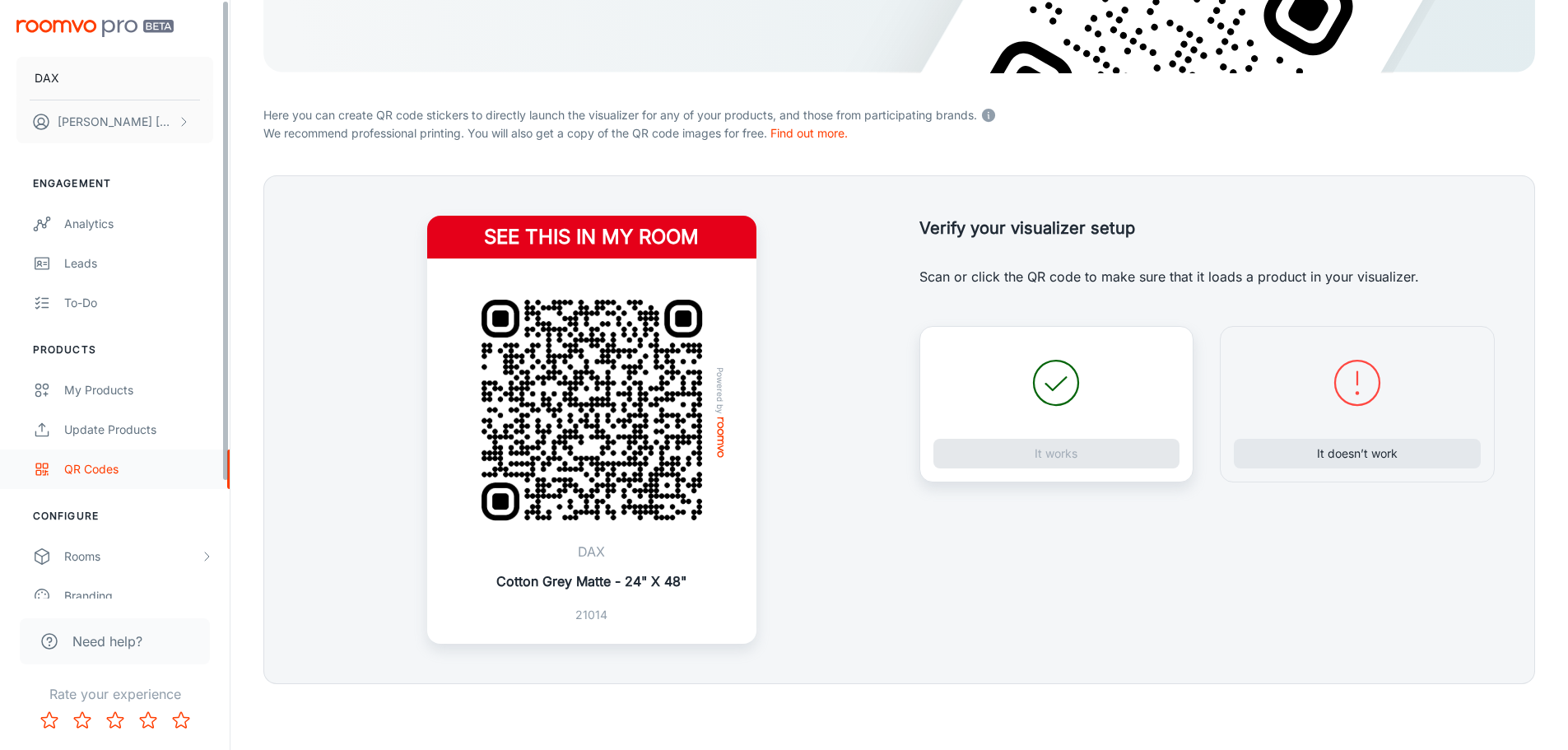
click at [109, 474] on div "QR Codes" at bounding box center [138, 469] width 149 height 18
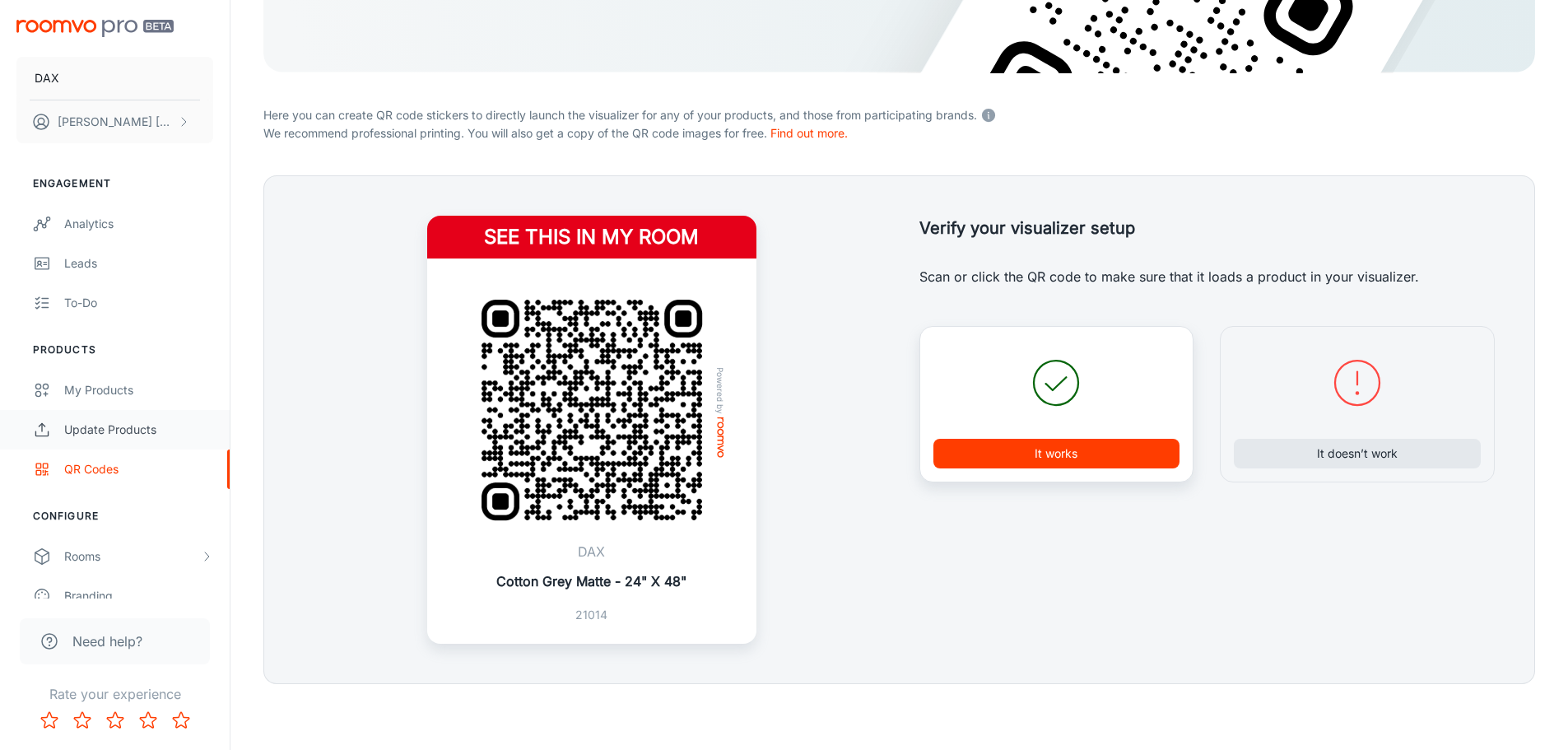
click at [95, 433] on div "Update Products" at bounding box center [138, 430] width 149 height 18
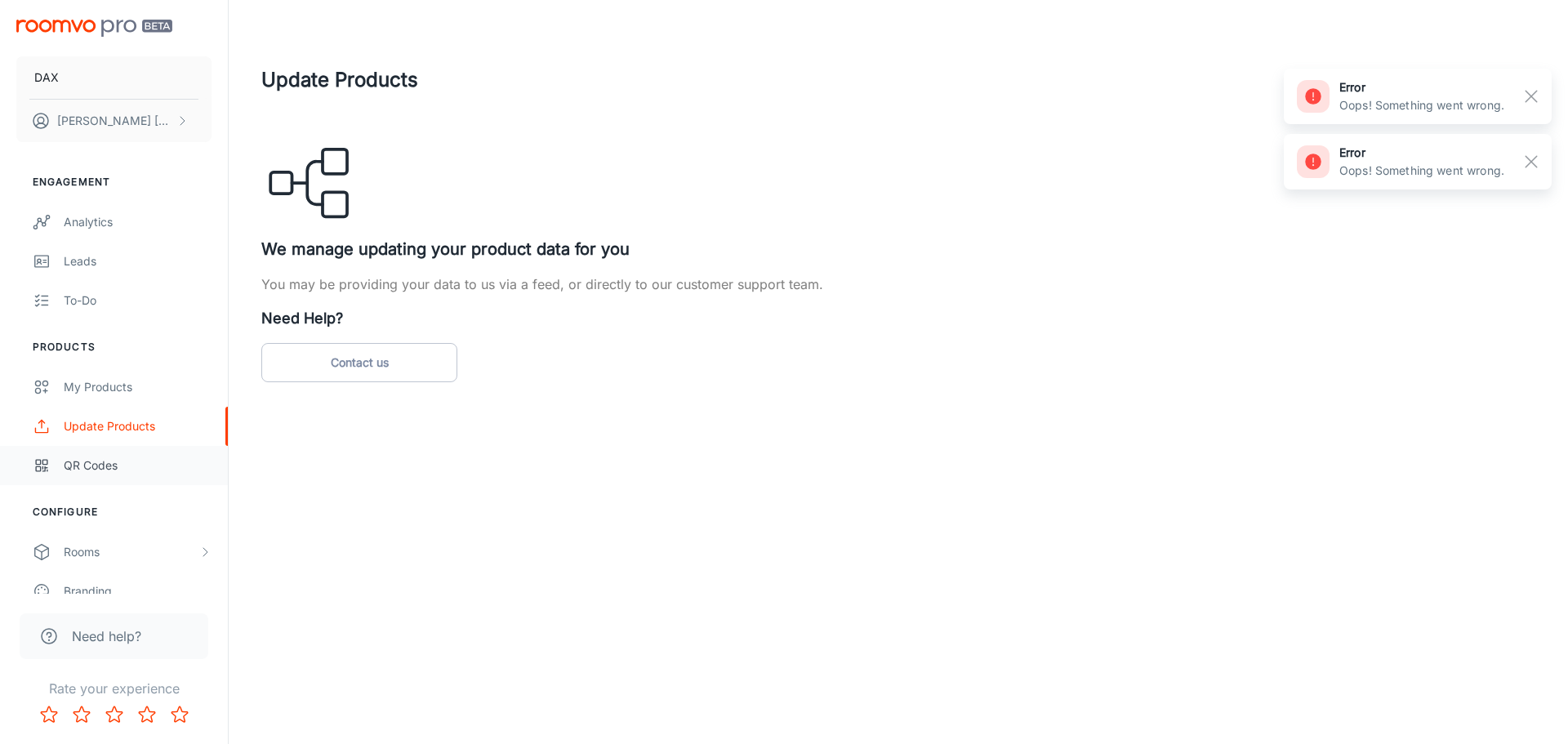
click at [96, 470] on div "QR Codes" at bounding box center [137, 466] width 148 height 18
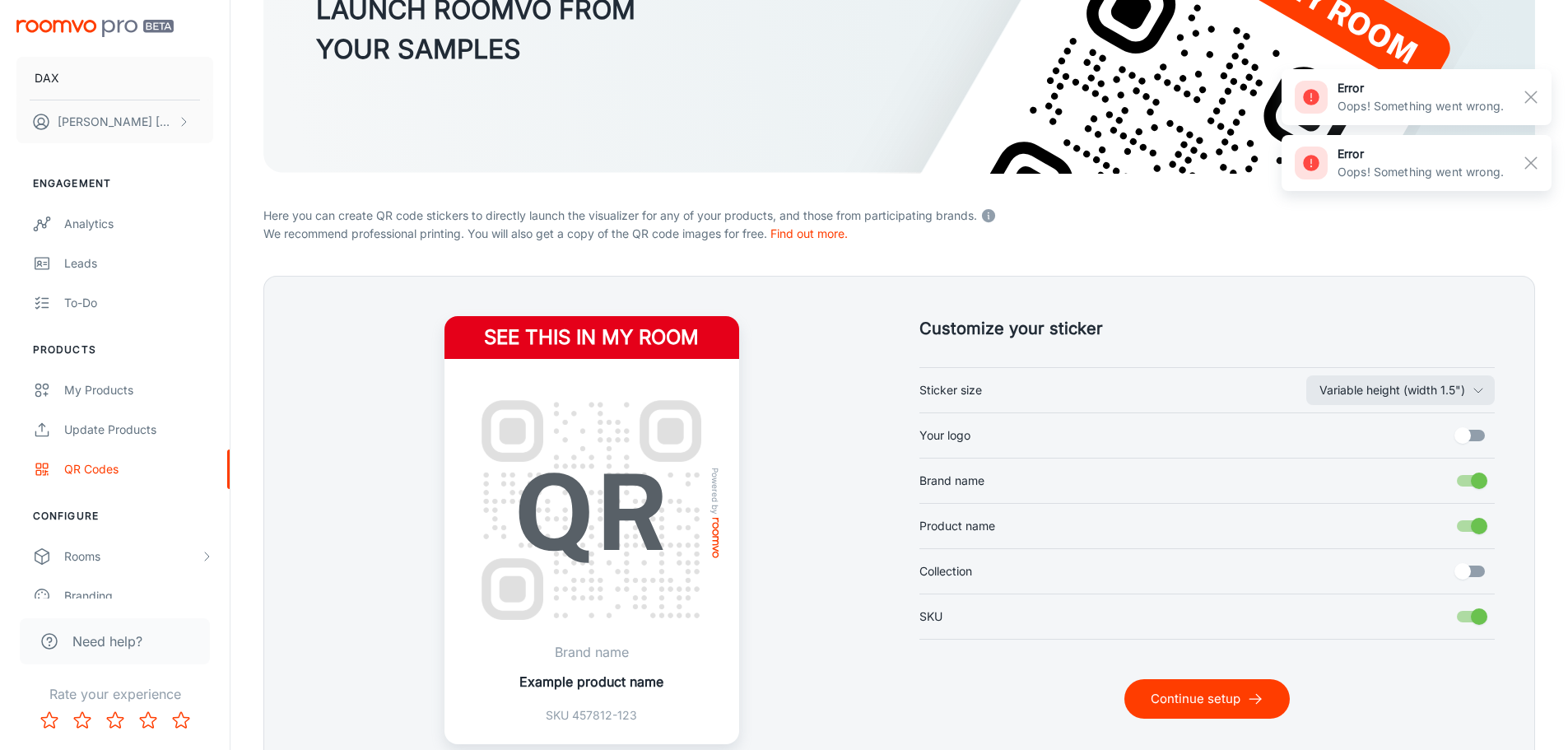
scroll to position [221, 0]
click at [1351, 387] on button "Variable height (width 1.5")" at bounding box center [1400, 389] width 189 height 30
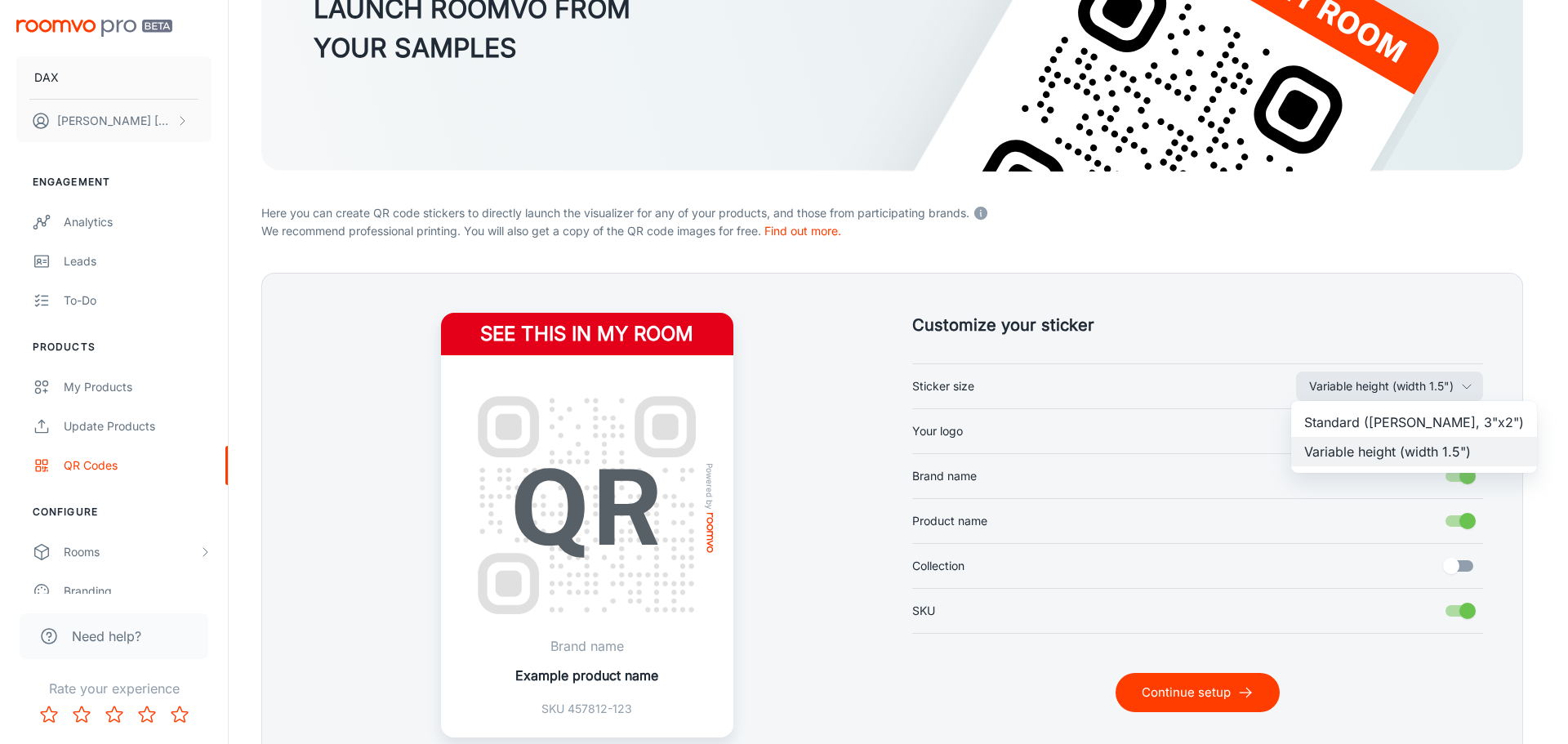
click at [1342, 416] on li "Standard ([PERSON_NAME], 3"x2")" at bounding box center [1414, 422] width 246 height 29
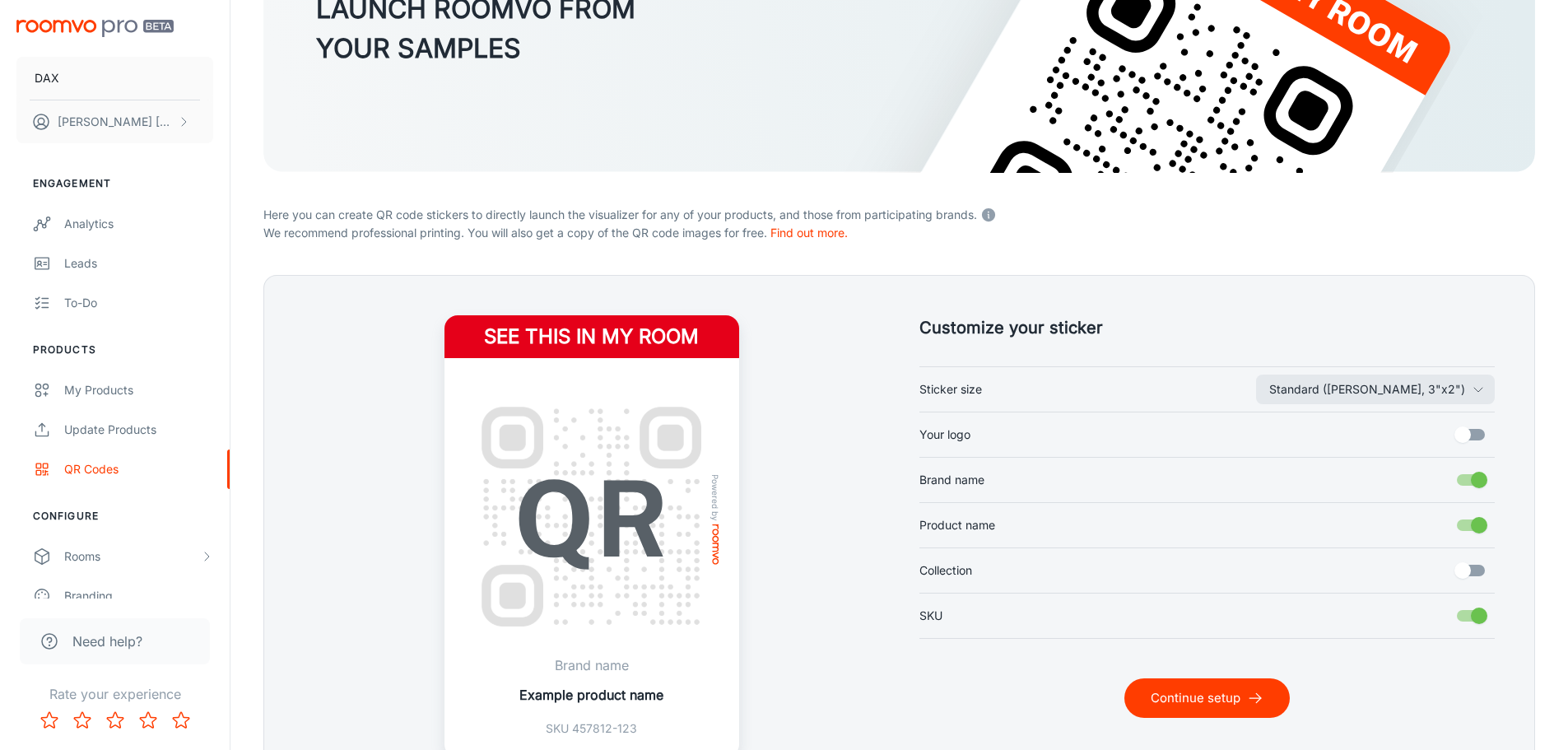
click at [1483, 441] on input "Your logo" at bounding box center [1463, 435] width 94 height 31
checkbox input "true"
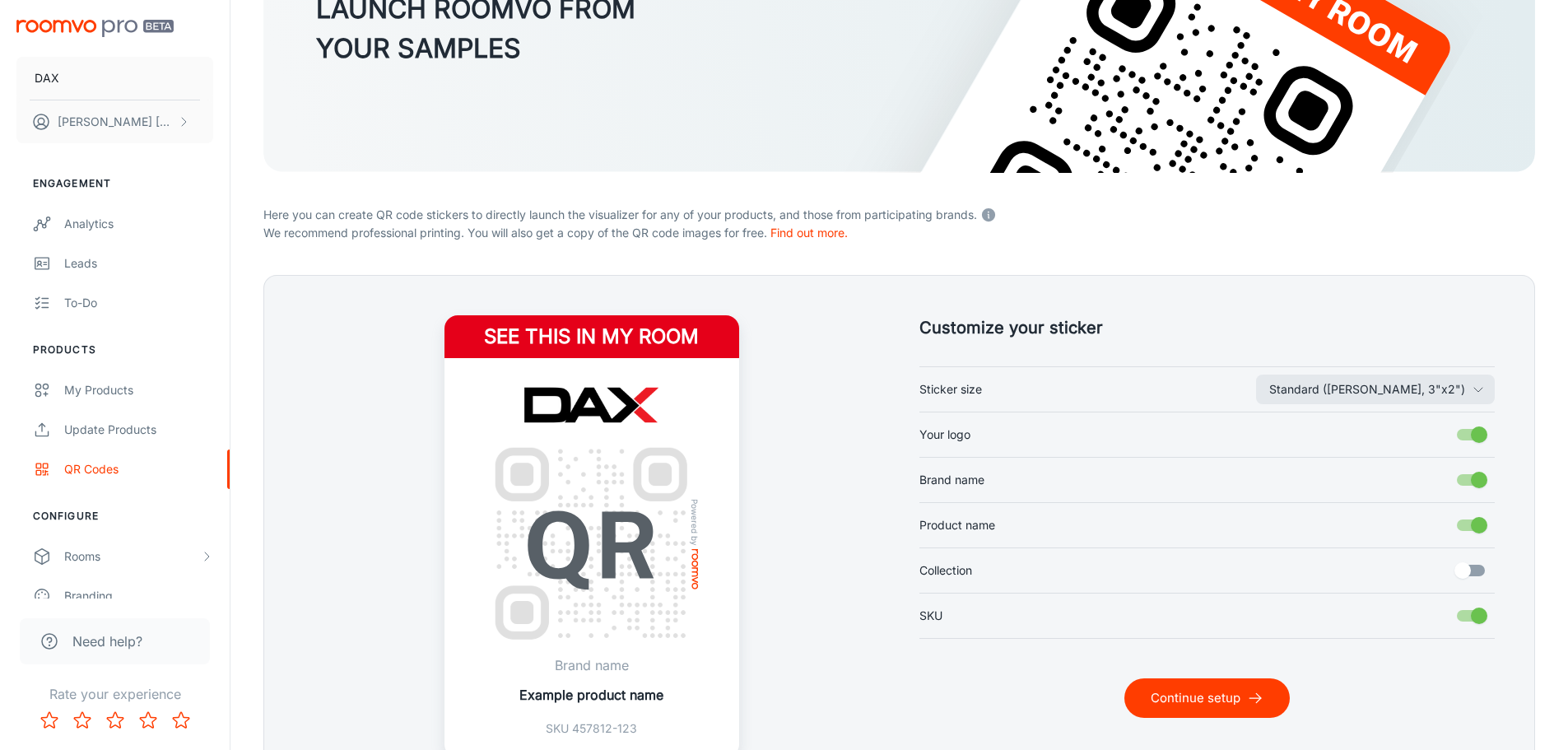
scroll to position [335, 0]
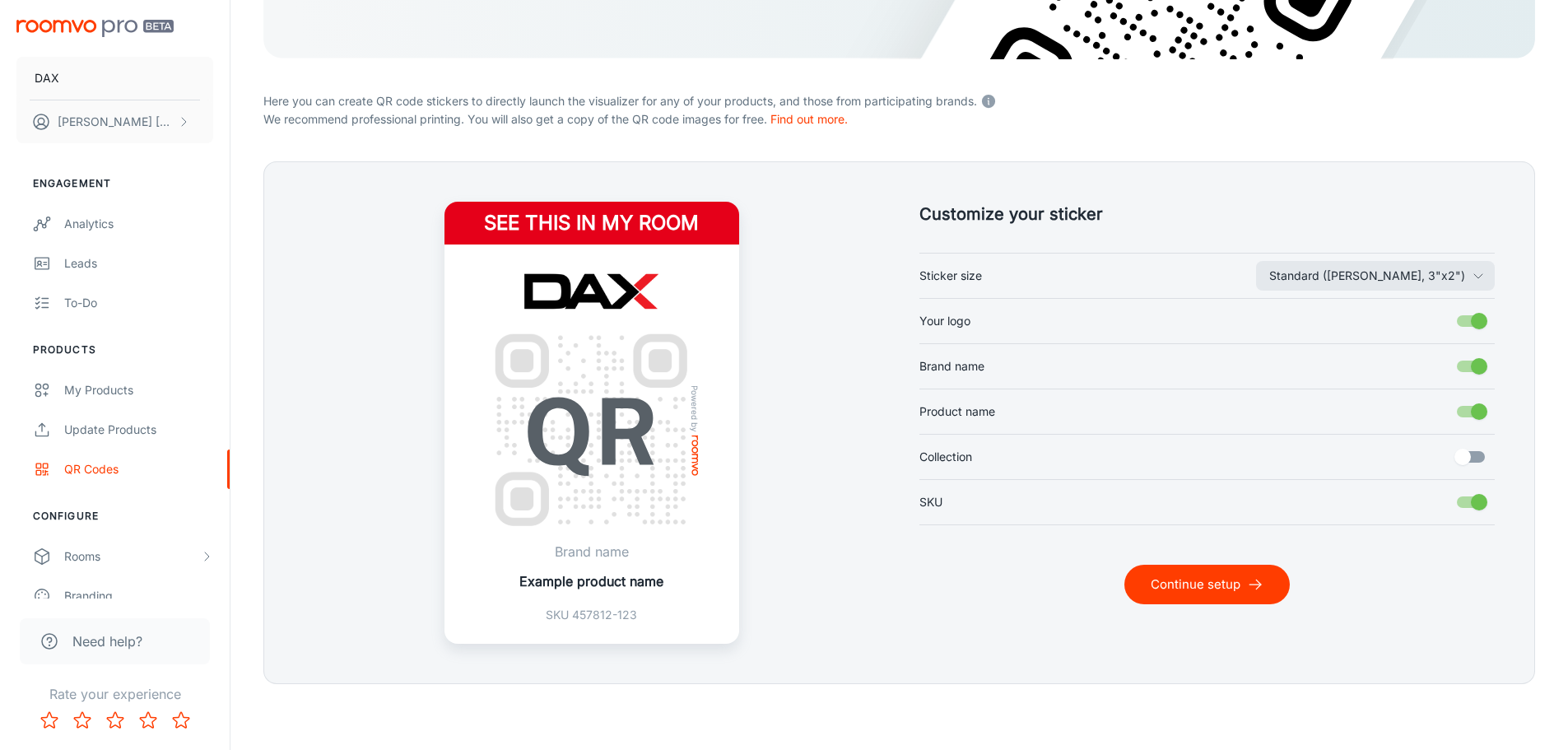
click at [963, 65] on form "LAUNCH ROOMVO FROM YOUR SAMPLES Here you can create QR code stickers to directl…" at bounding box center [899, 229] width 1272 height 911
